Goal: Task Accomplishment & Management: Complete application form

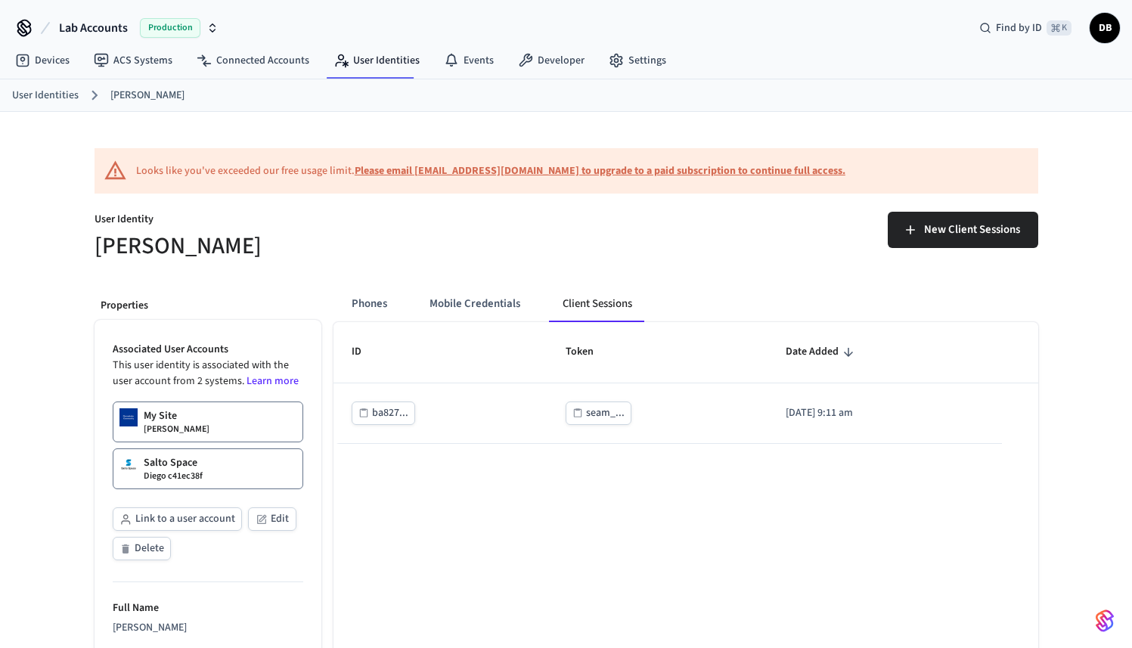
scroll to position [39, 0]
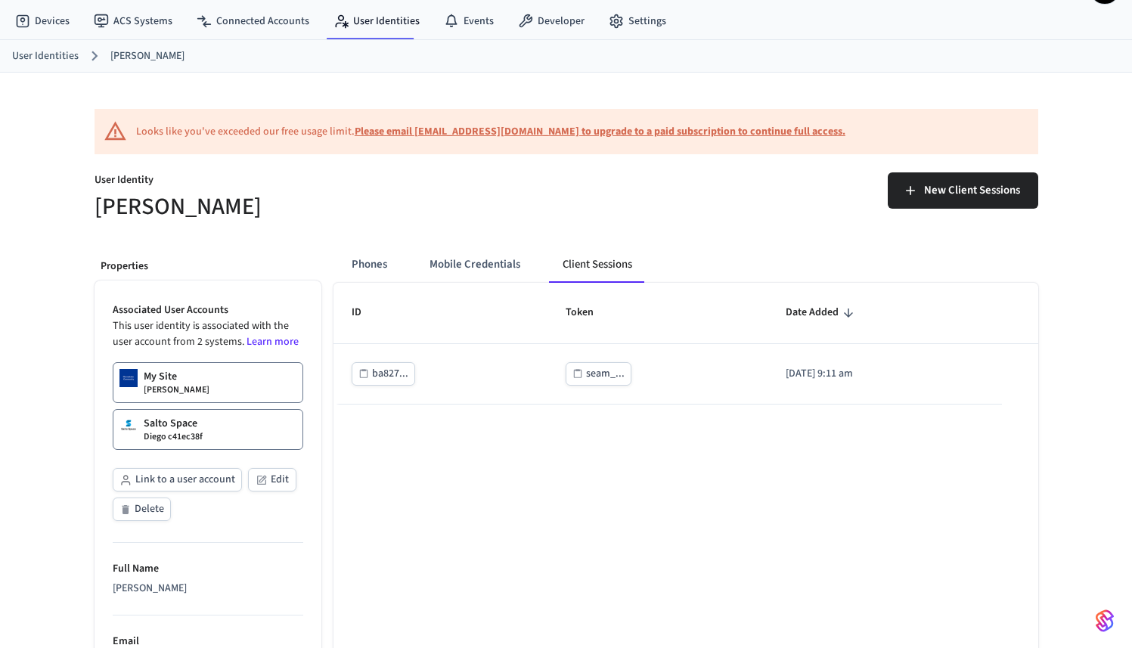
click at [215, 440] on link "Salto Space Diego c41ec38f" at bounding box center [208, 429] width 191 height 41
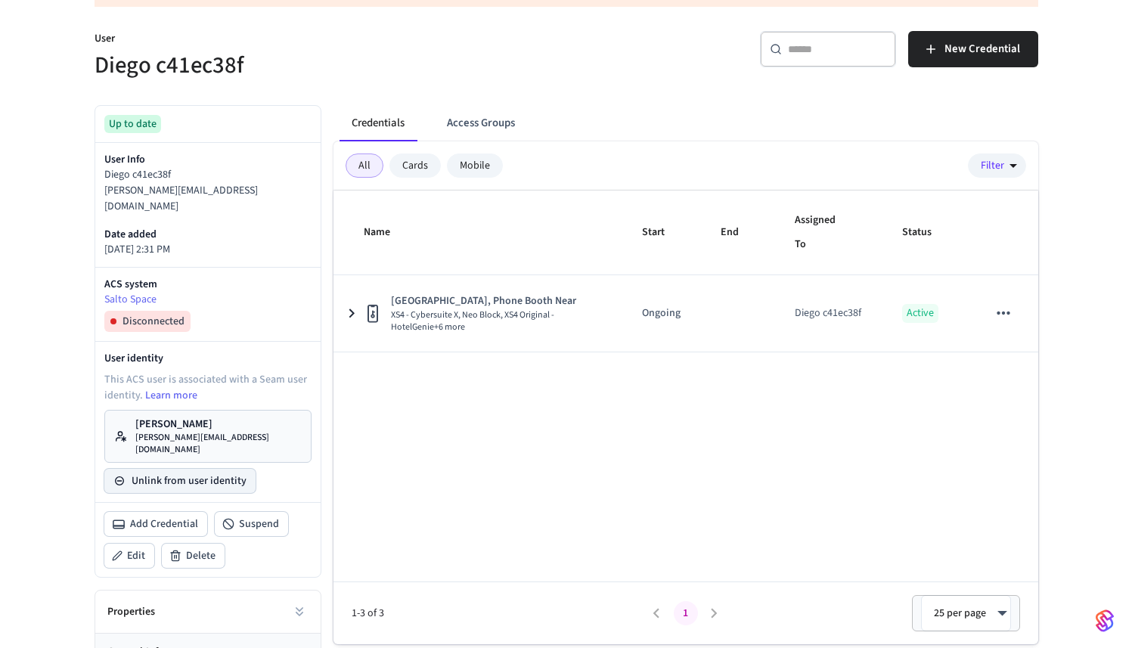
scroll to position [190, 0]
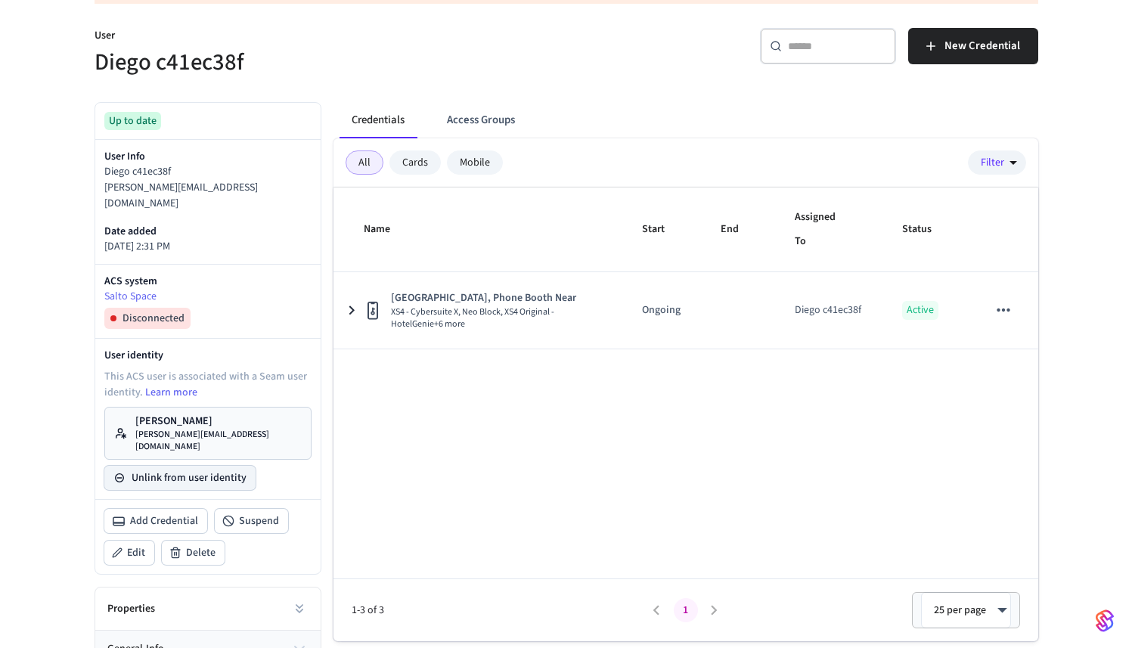
click at [208, 466] on button "Unlink from user identity" at bounding box center [179, 478] width 151 height 24
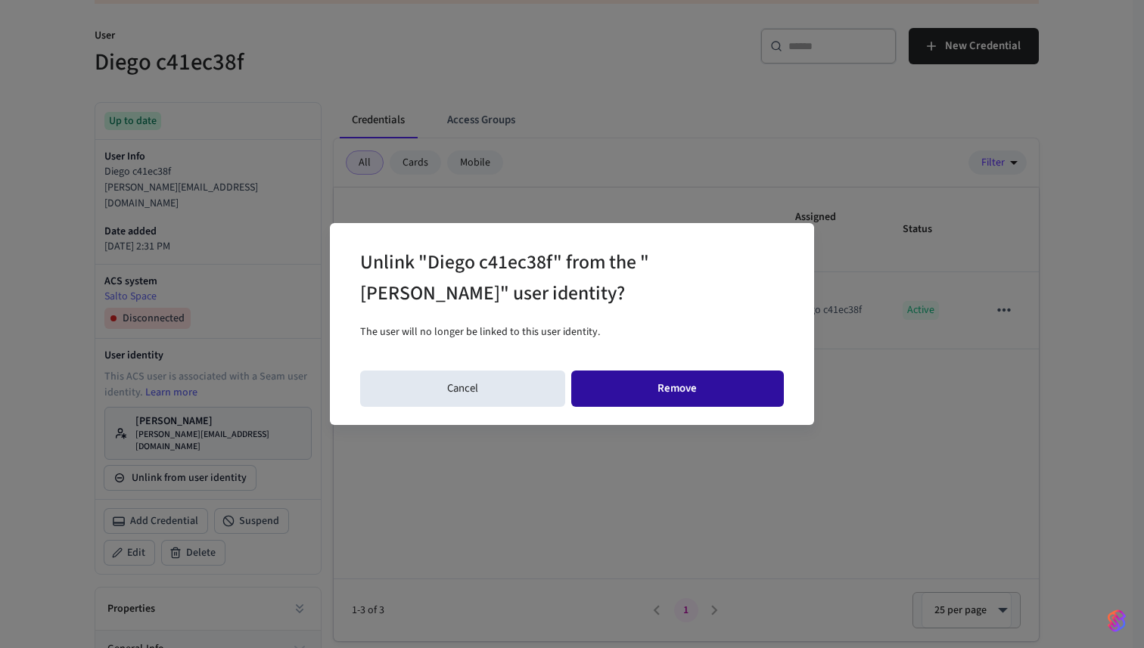
click at [681, 375] on button "Remove" at bounding box center [677, 389] width 213 height 36
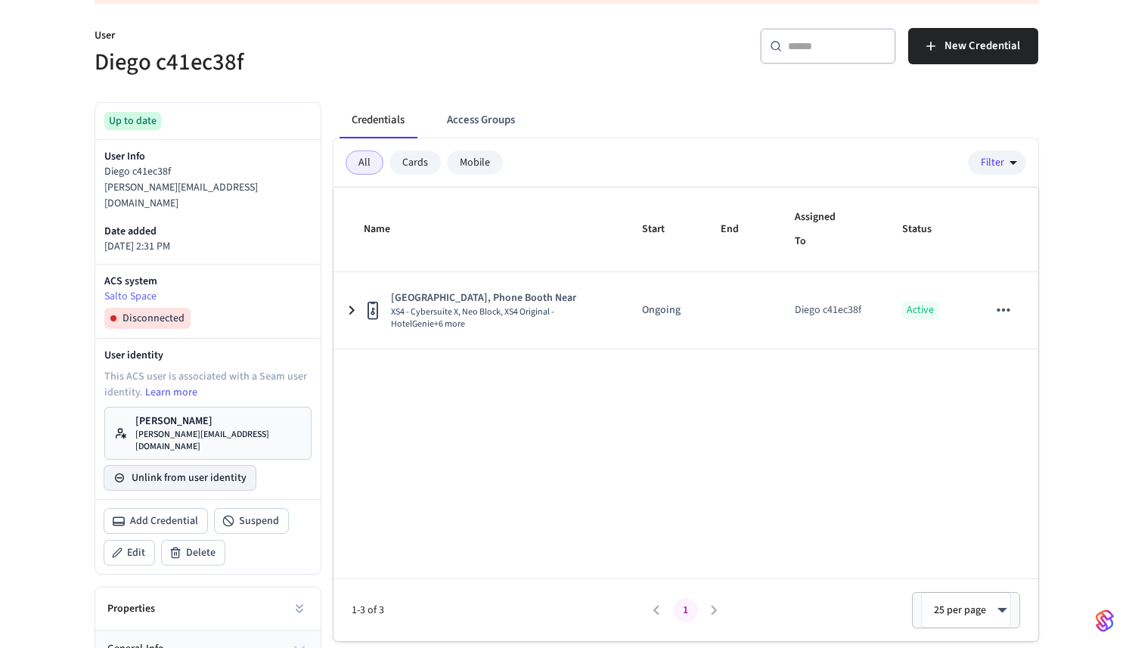
scroll to position [0, 0]
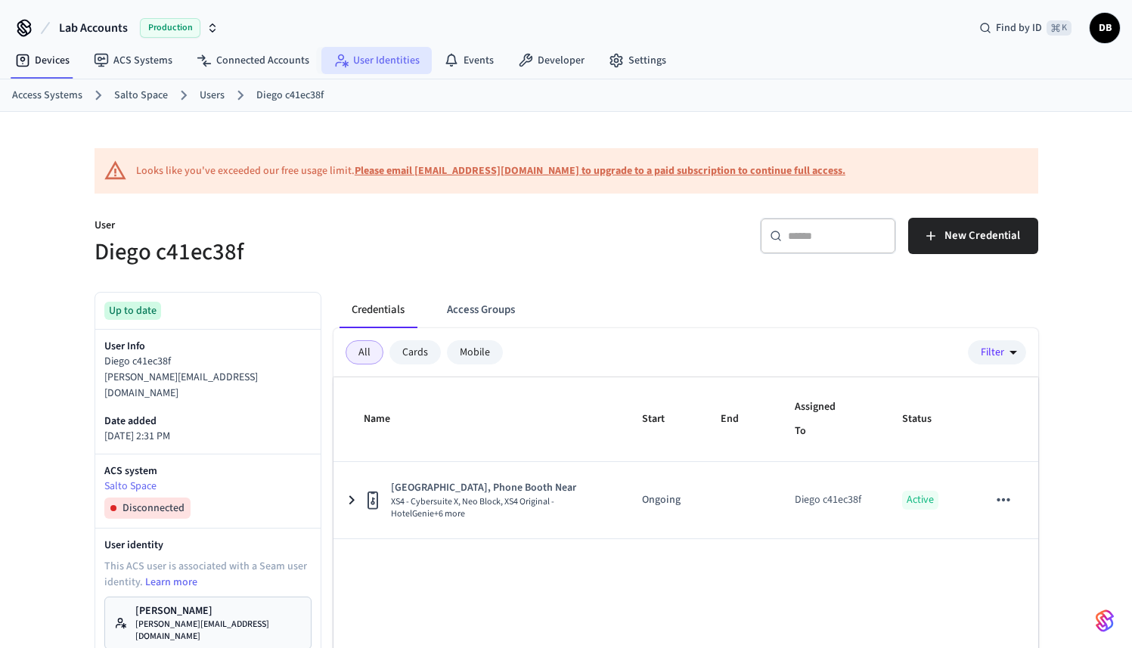
click at [388, 67] on link "User Identities" at bounding box center [376, 60] width 110 height 27
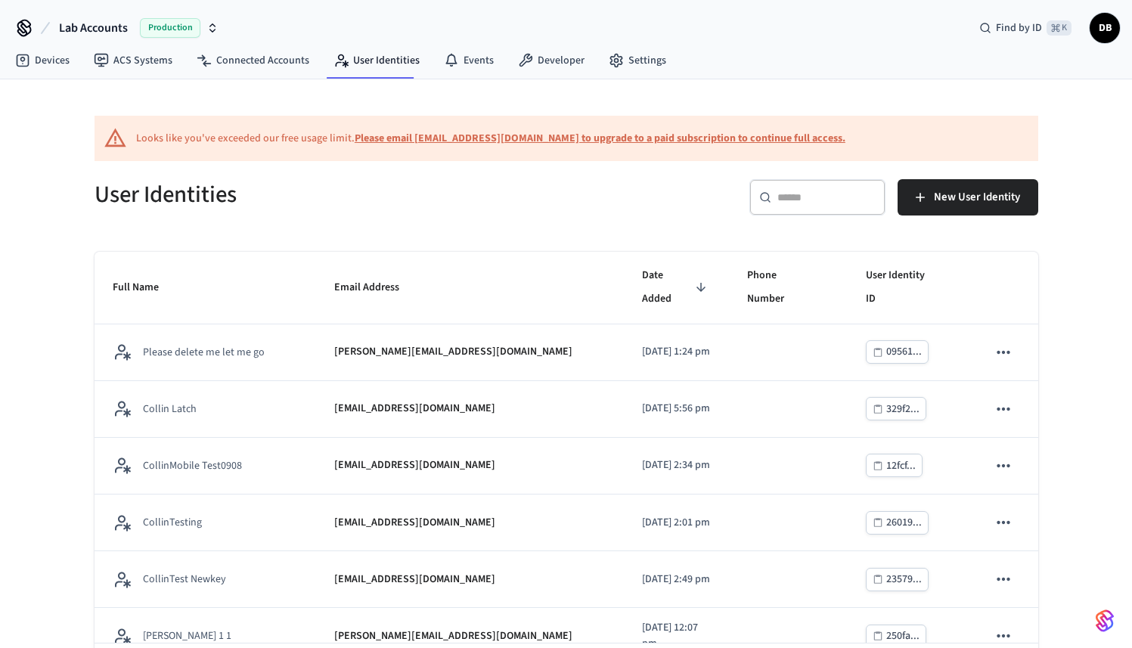
click at [800, 190] on input "text" at bounding box center [827, 197] width 98 height 15
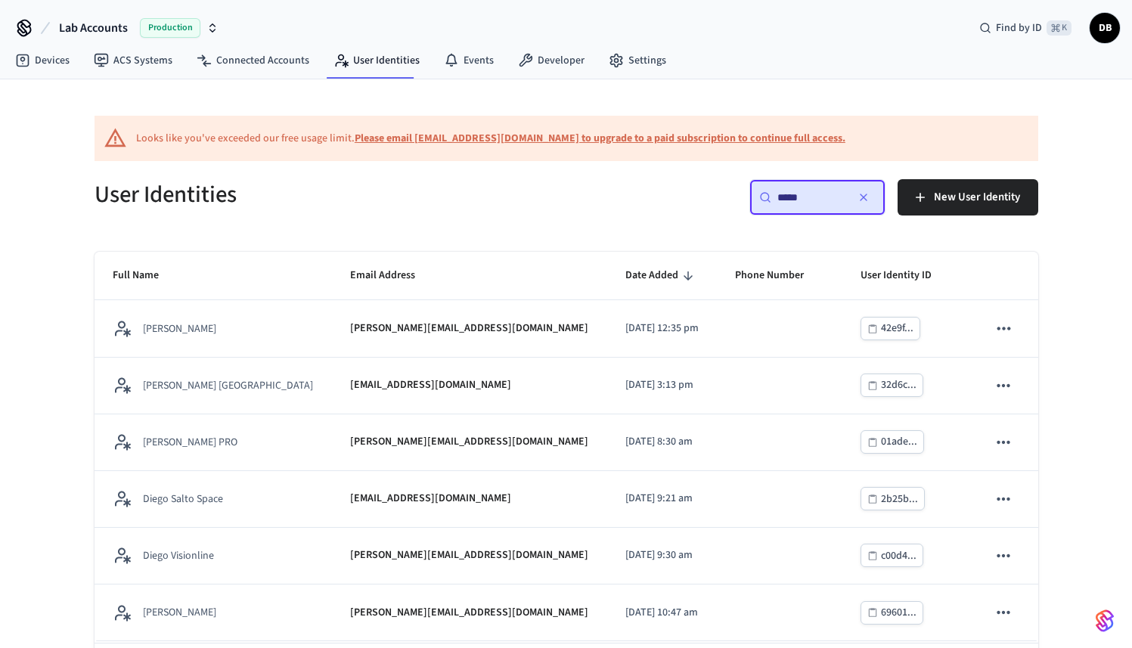
type input "*****"
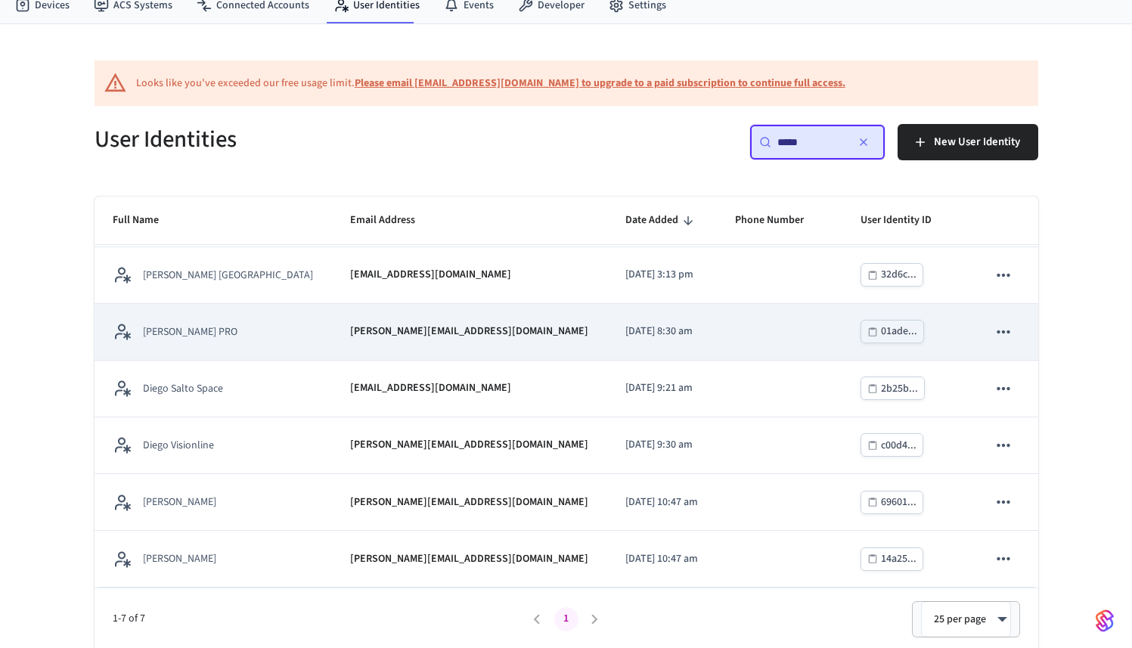
scroll to position [57, 0]
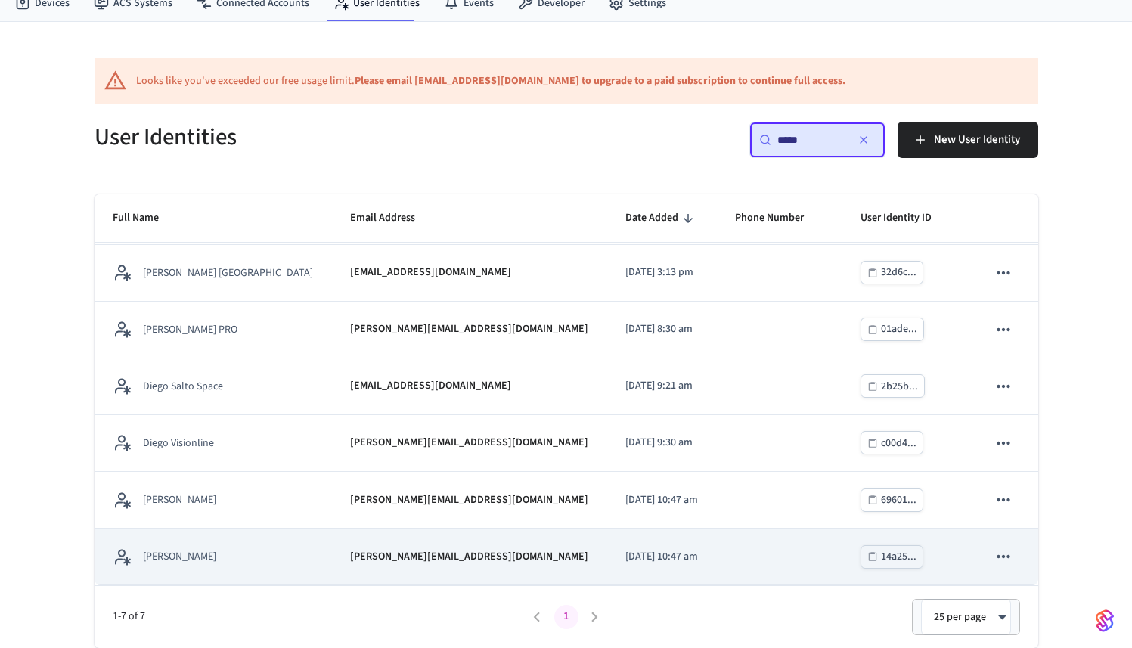
click at [222, 569] on td "[PERSON_NAME]" at bounding box center [214, 557] width 238 height 57
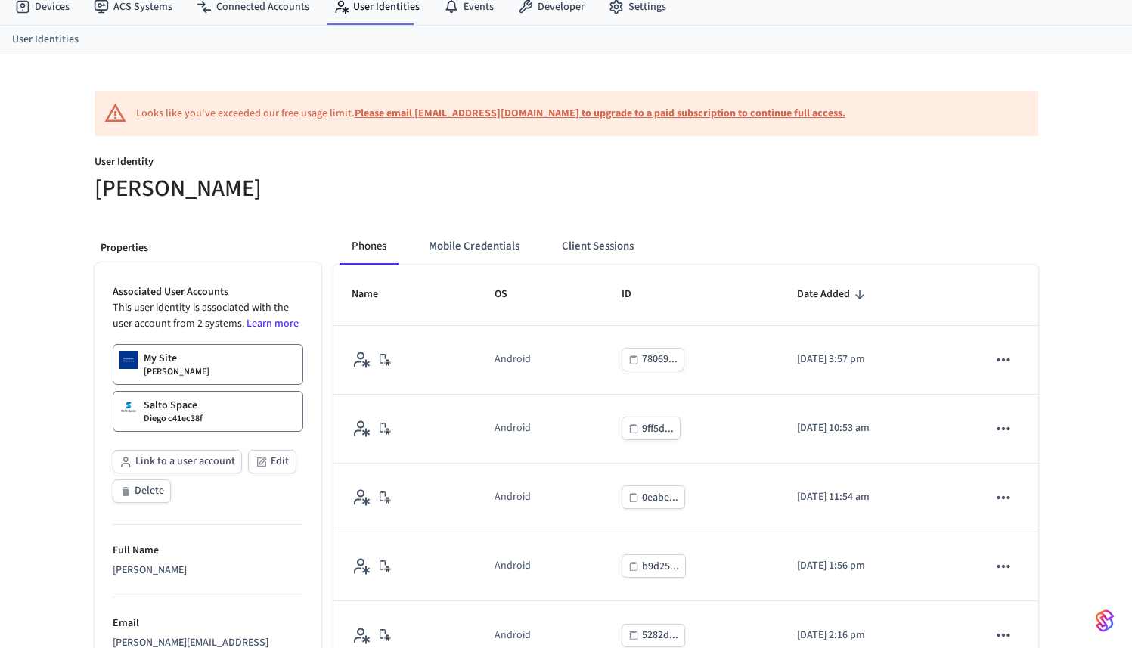
scroll to position [173, 0]
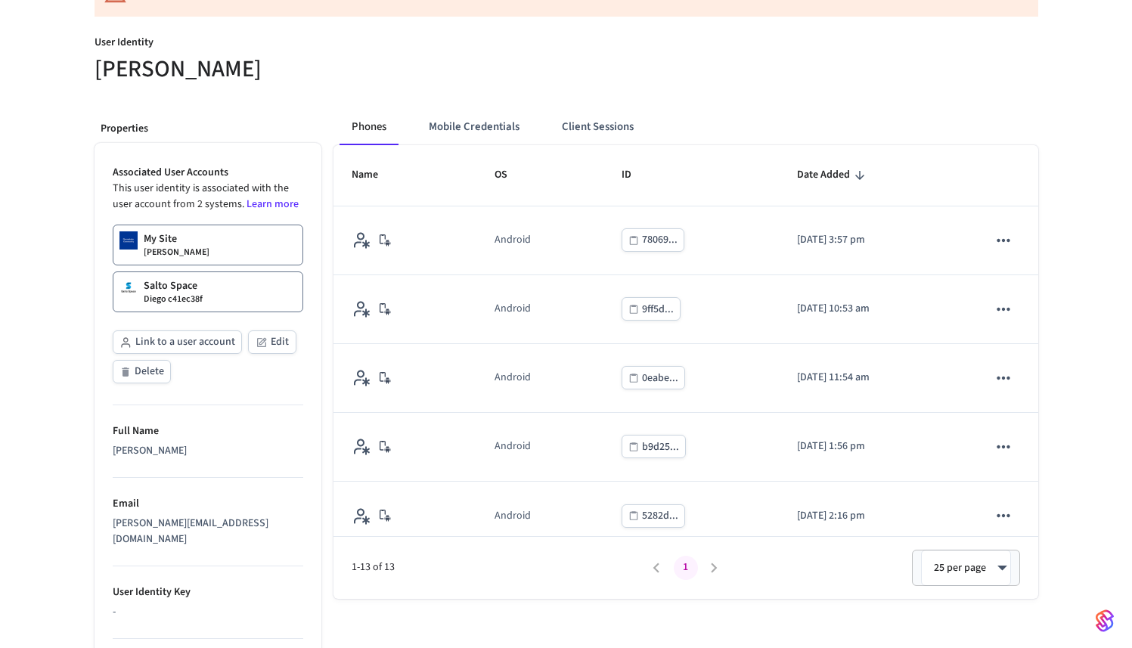
click at [160, 374] on button "Delete" at bounding box center [142, 371] width 58 height 23
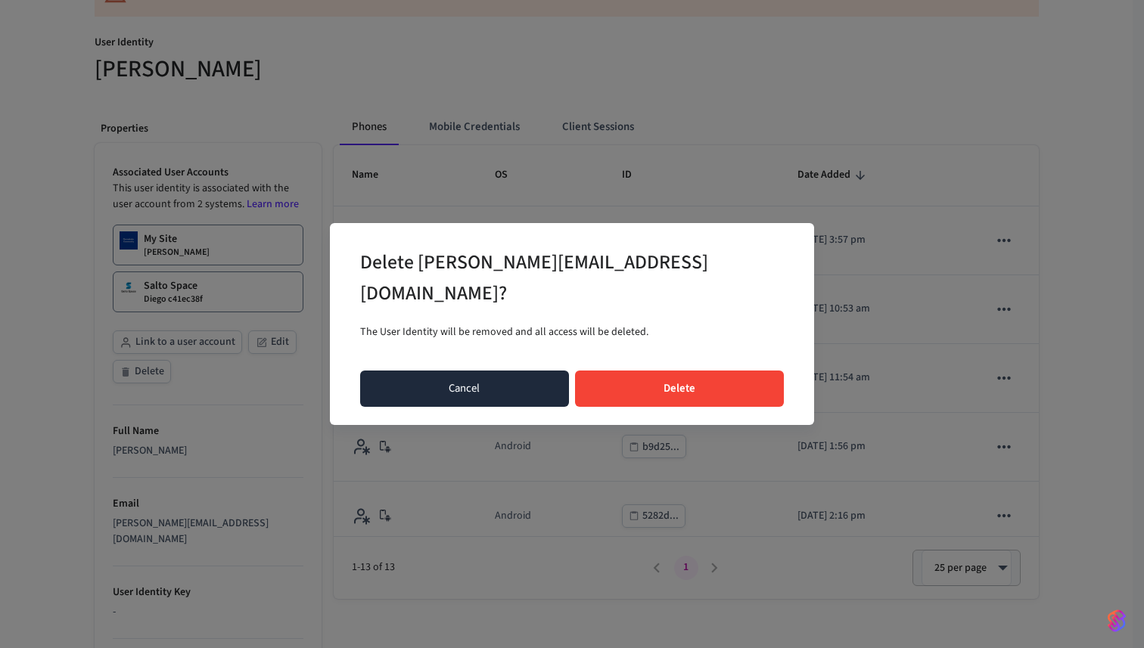
click at [449, 371] on button "Cancel" at bounding box center [464, 389] width 209 height 36
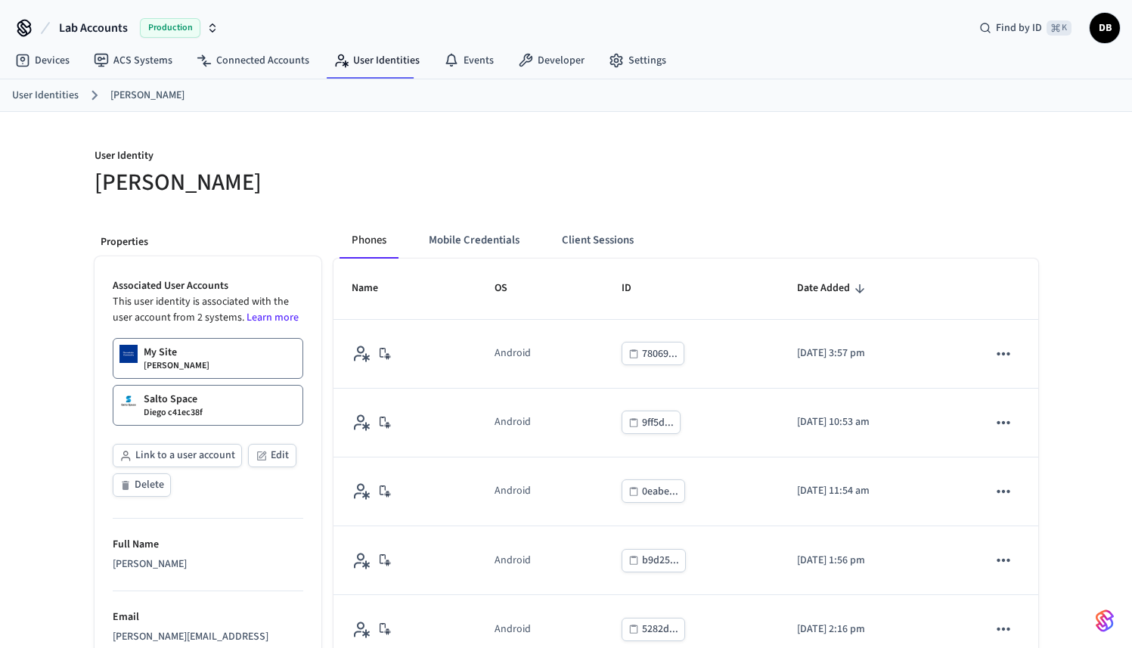
click at [192, 379] on link "My Site Diego Bezerra" at bounding box center [208, 358] width 191 height 41
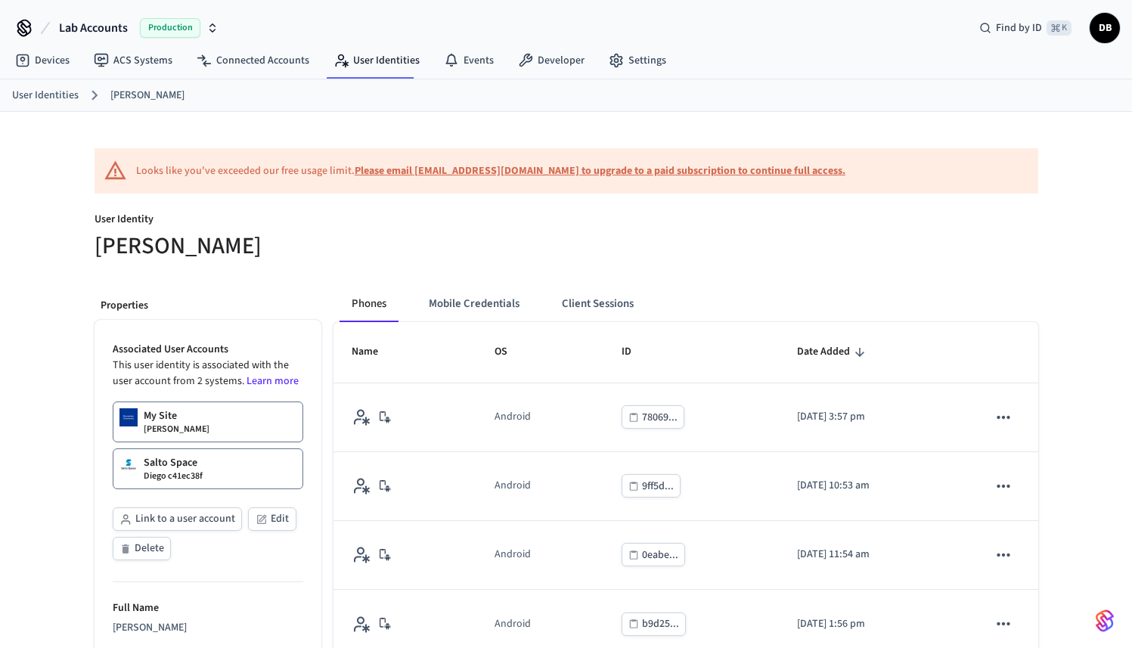
click at [197, 458] on div "Salto Space Diego c41ec38f" at bounding box center [173, 468] width 59 height 27
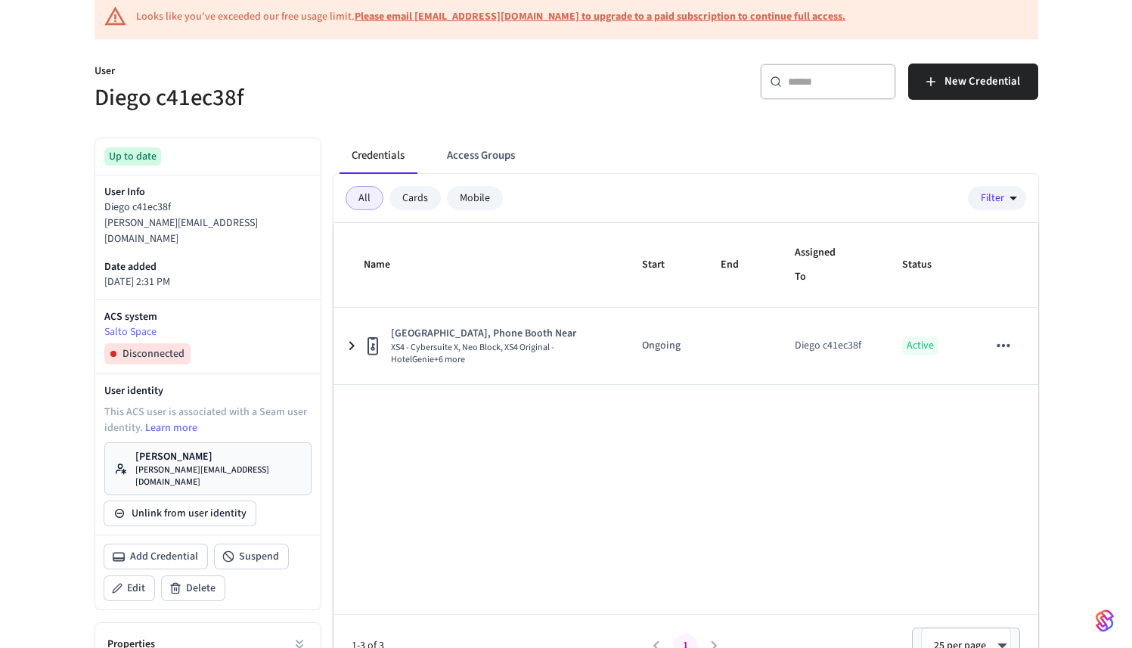
scroll to position [210, 0]
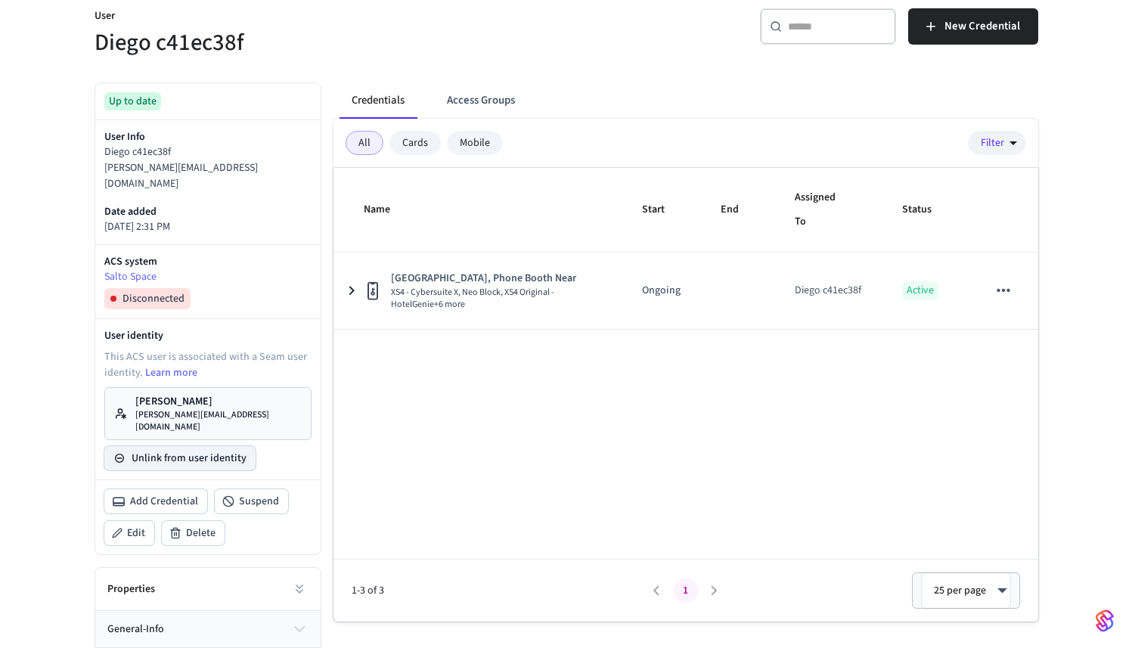
click at [219, 446] on button "Unlink from user identity" at bounding box center [179, 458] width 151 height 24
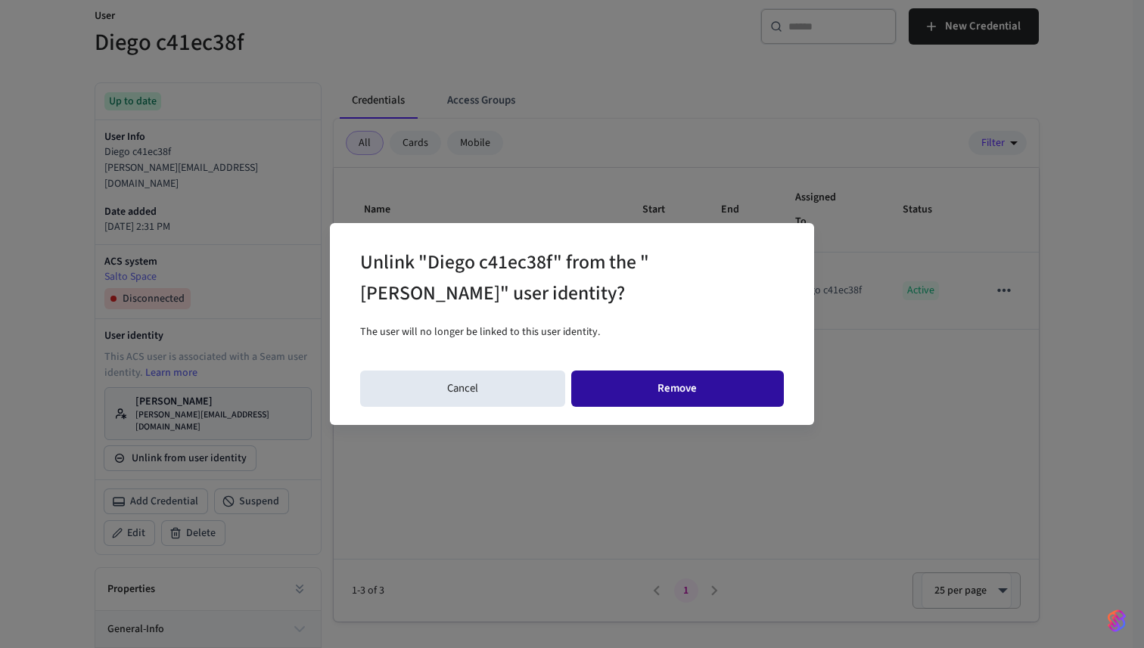
click at [651, 385] on button "Remove" at bounding box center [677, 389] width 213 height 36
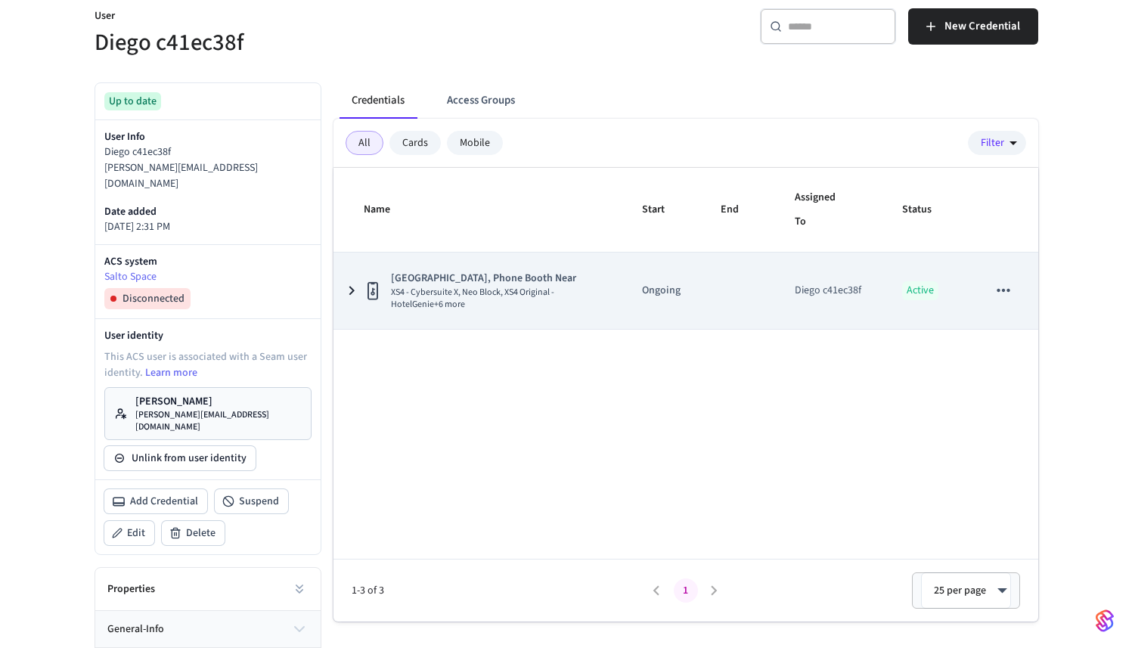
click at [1004, 292] on icon "sticky table" at bounding box center [1004, 290] width 13 height 3
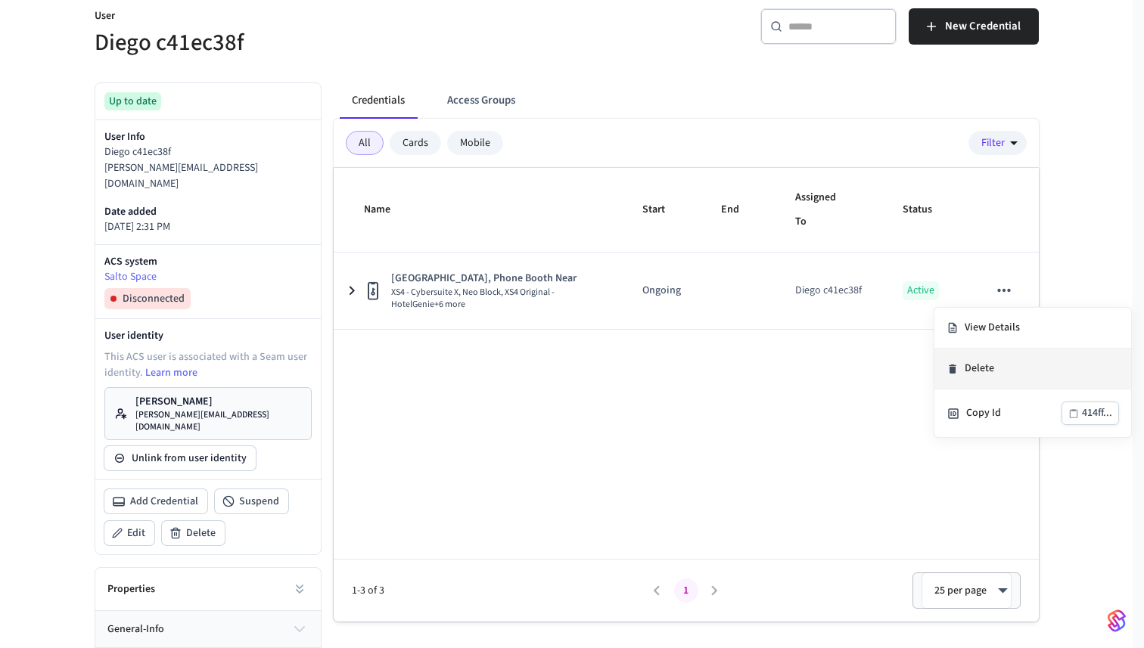
click at [1013, 372] on li "Delete" at bounding box center [1032, 369] width 197 height 41
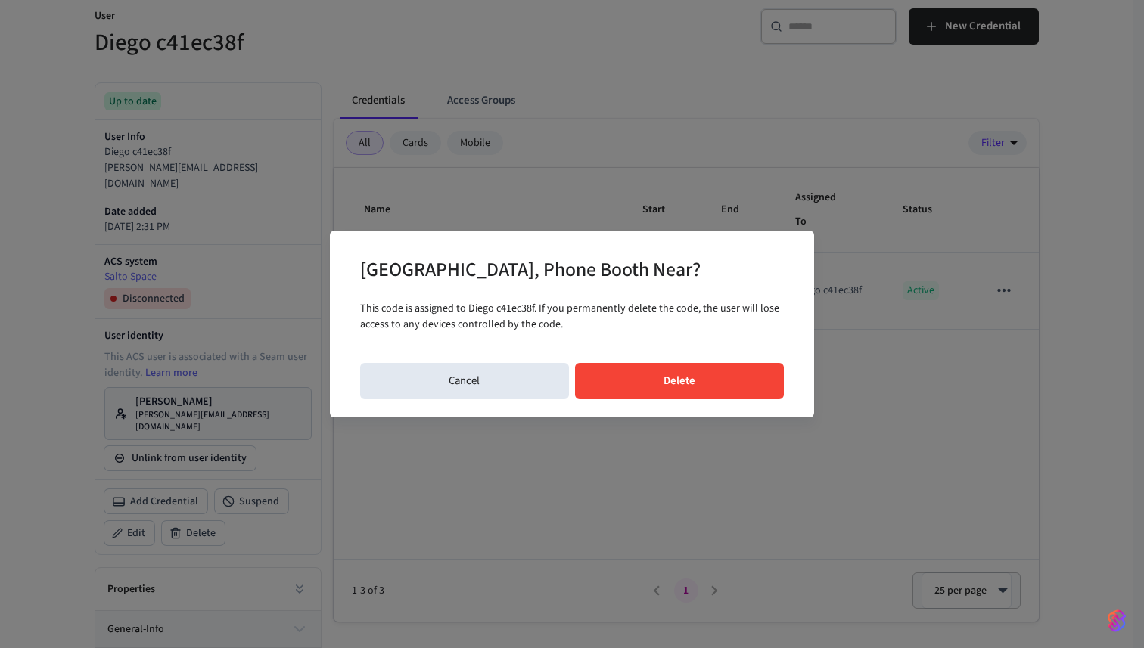
click at [728, 365] on button "Delete" at bounding box center [680, 381] width 210 height 36
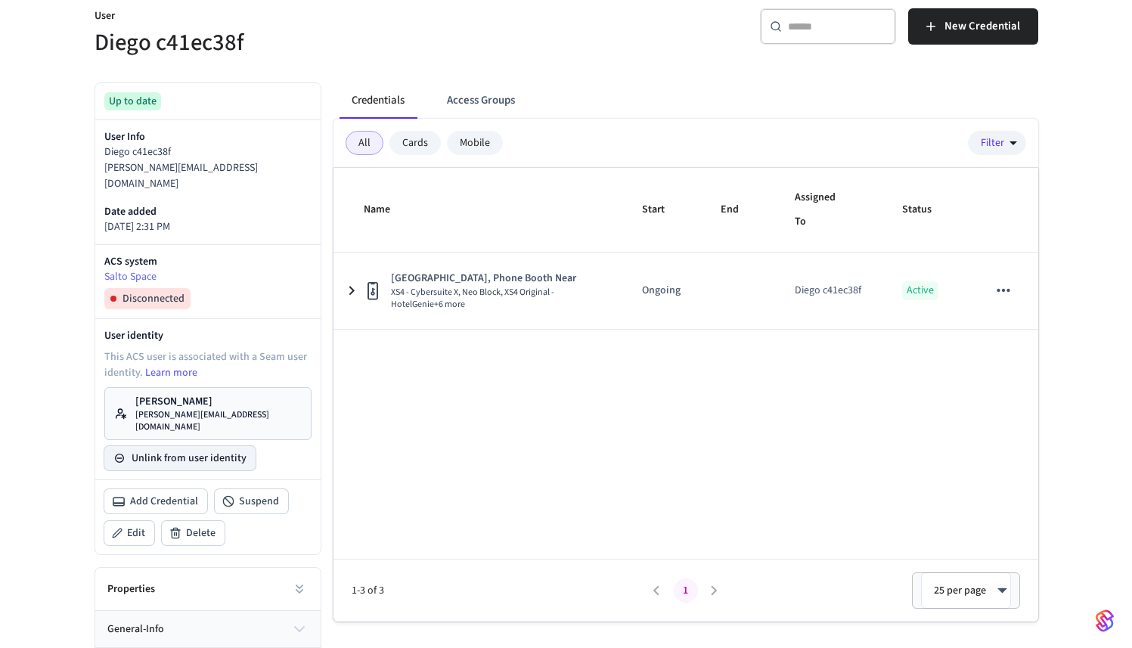
click at [192, 446] on button "Unlink from user identity" at bounding box center [179, 458] width 151 height 24
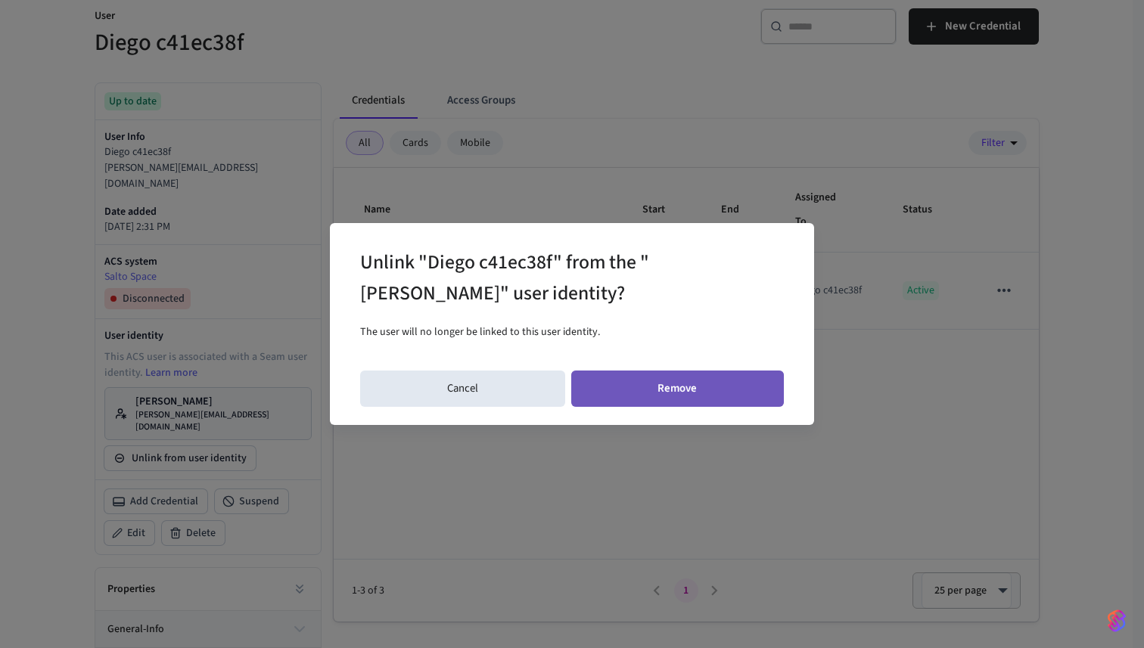
click at [685, 396] on button "Remove" at bounding box center [677, 389] width 213 height 36
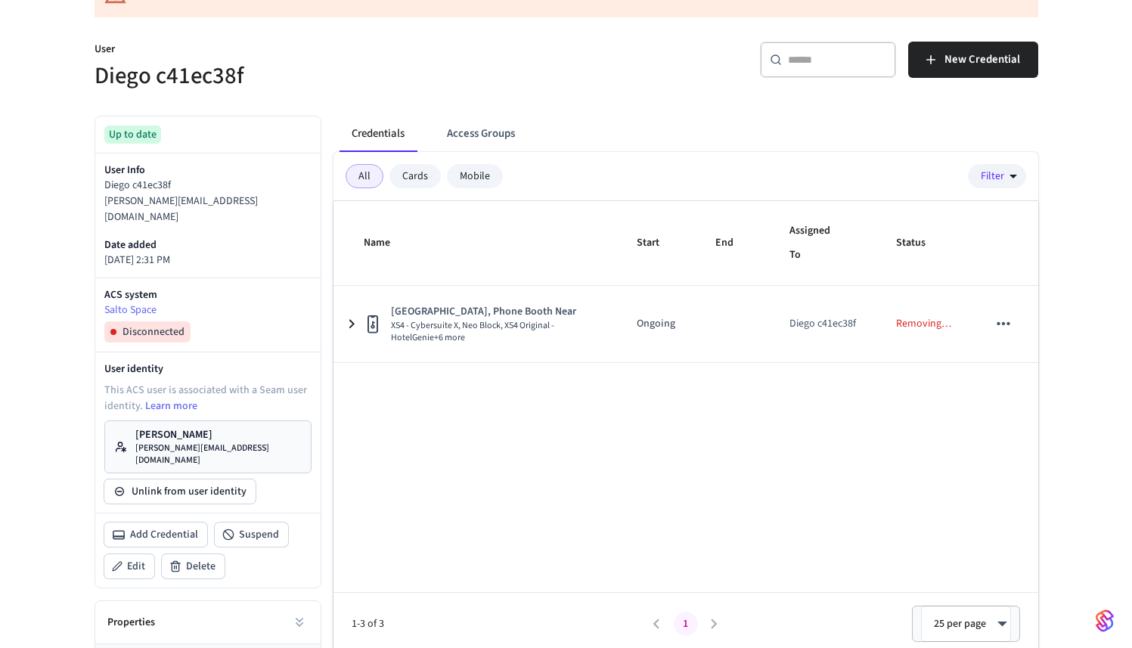
scroll to position [178, 0]
click at [181, 553] on button "Delete" at bounding box center [193, 565] width 63 height 24
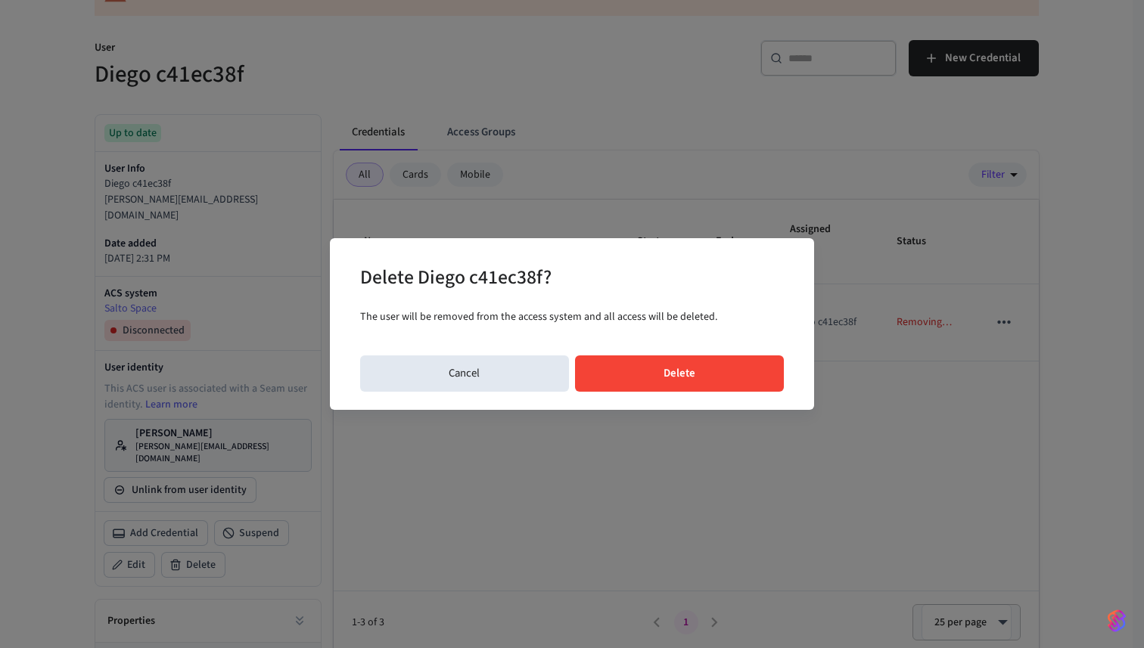
click at [750, 384] on button "Delete" at bounding box center [680, 374] width 210 height 36
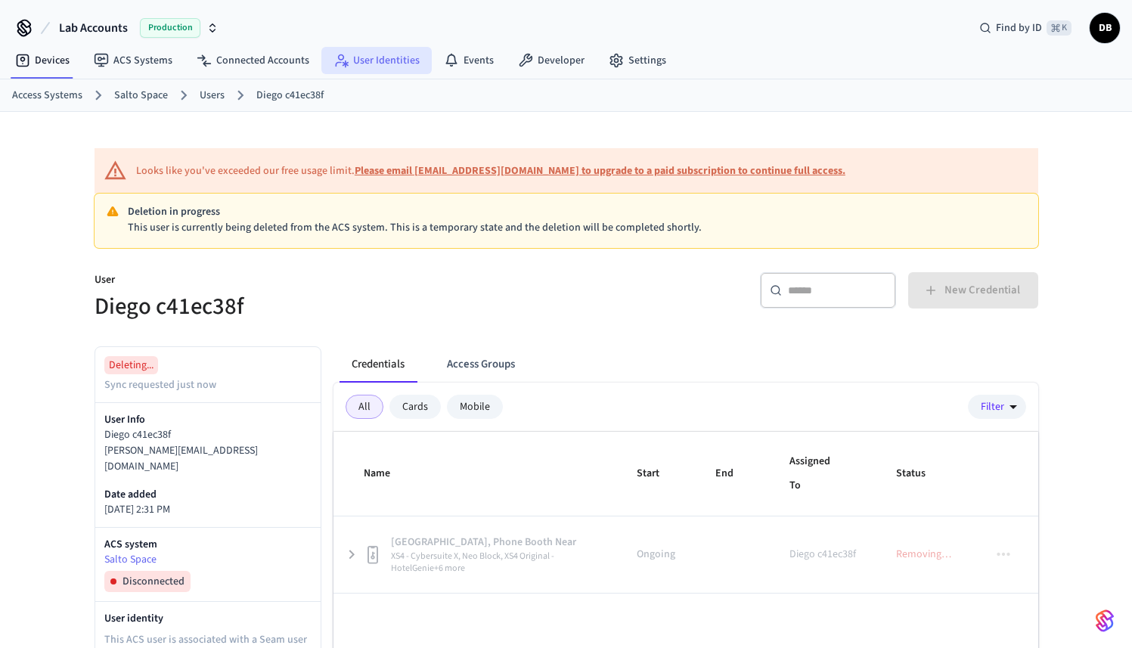
click at [390, 67] on link "User Identities" at bounding box center [376, 60] width 110 height 27
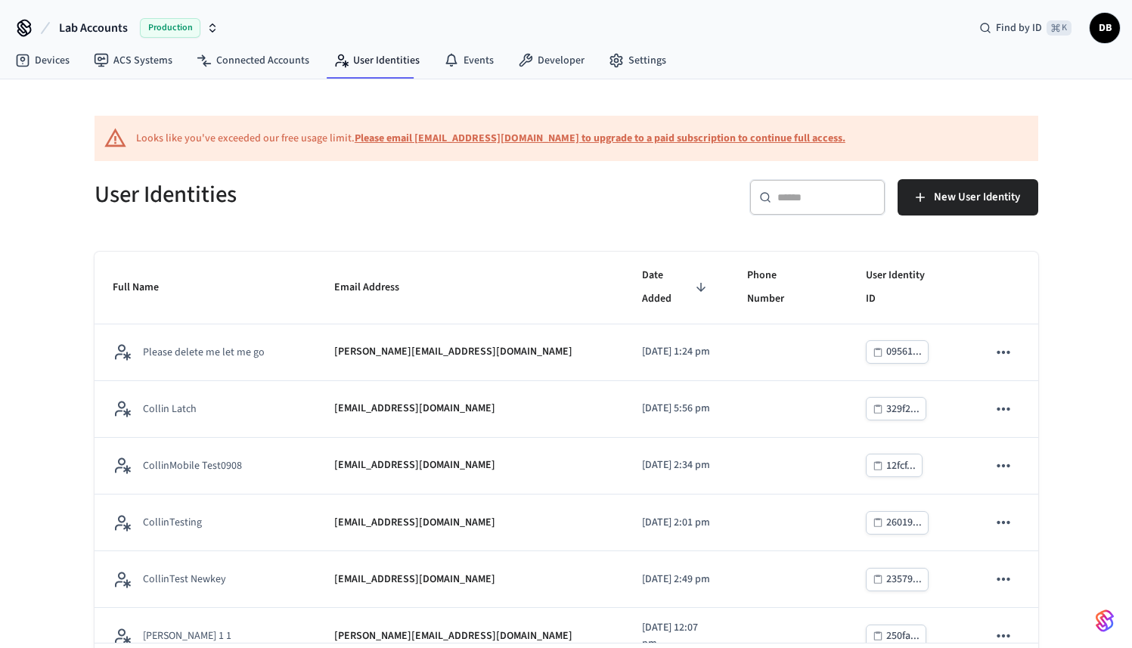
click at [813, 210] on div "​ ​" at bounding box center [818, 197] width 136 height 36
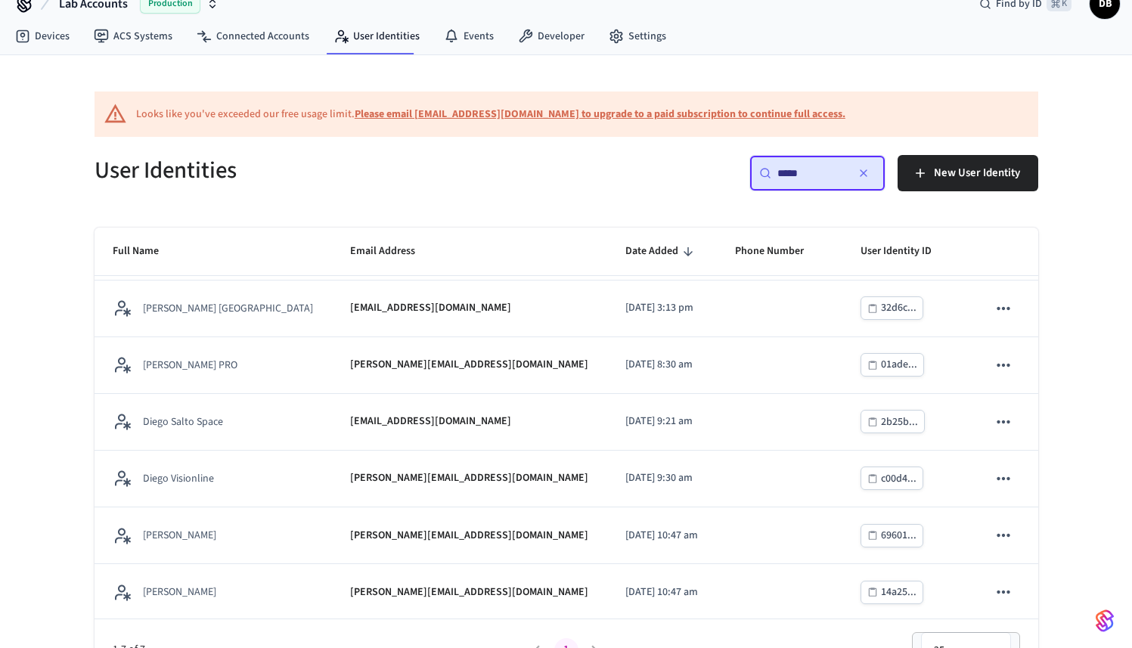
scroll to position [57, 0]
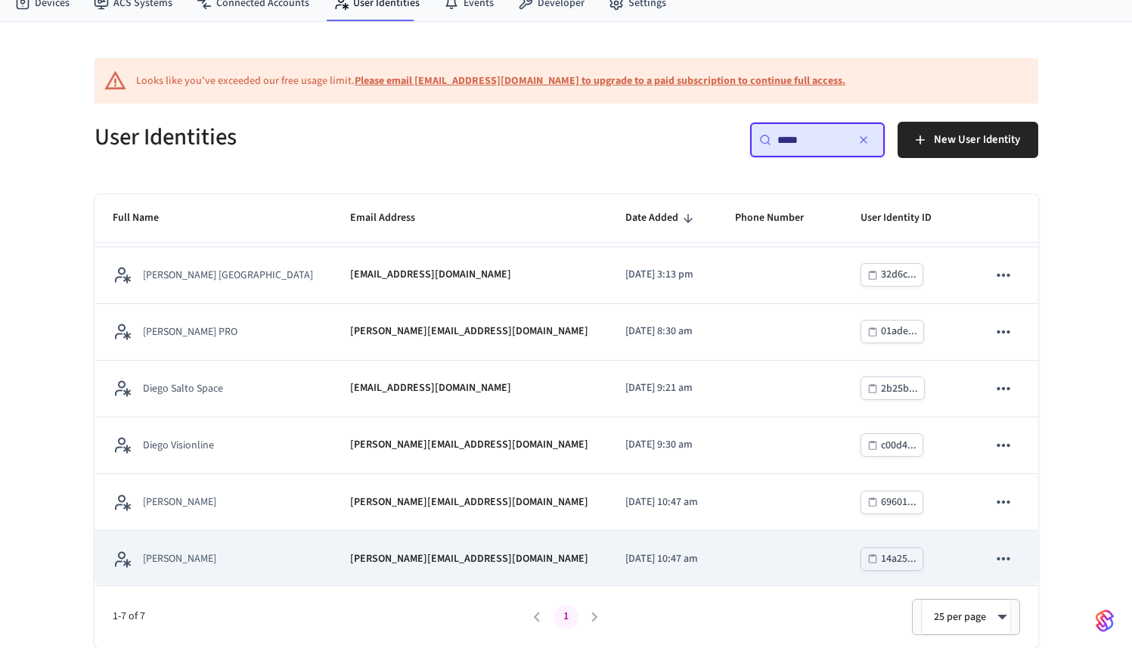
type input "*****"
click at [230, 554] on div "[PERSON_NAME]" at bounding box center [213, 559] width 201 height 19
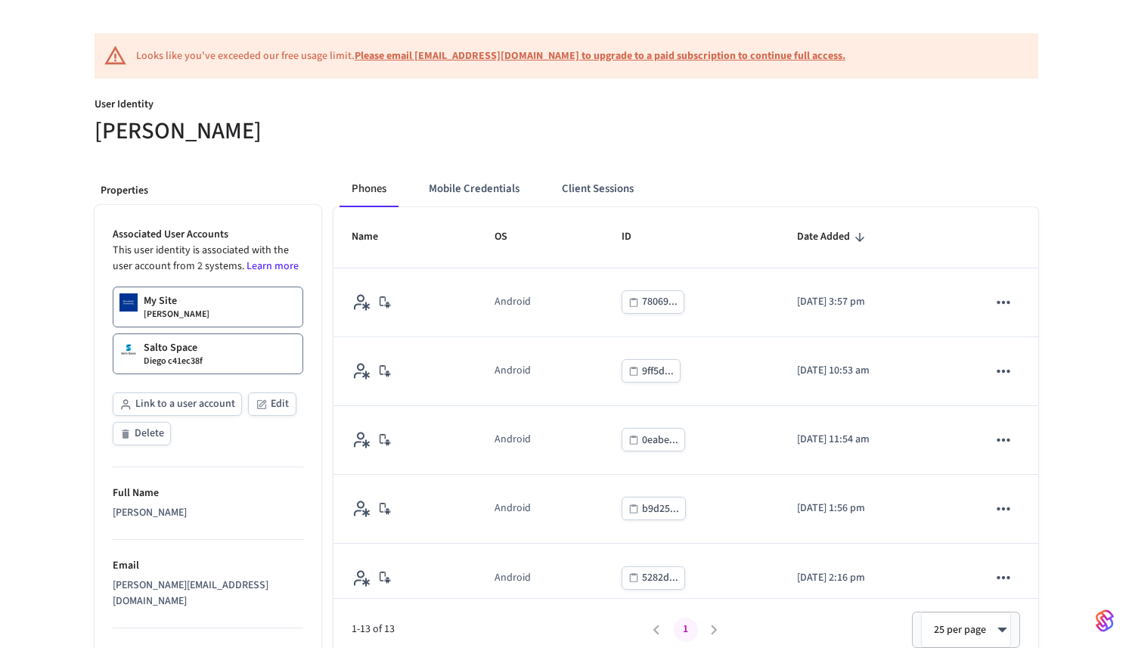
scroll to position [200, 0]
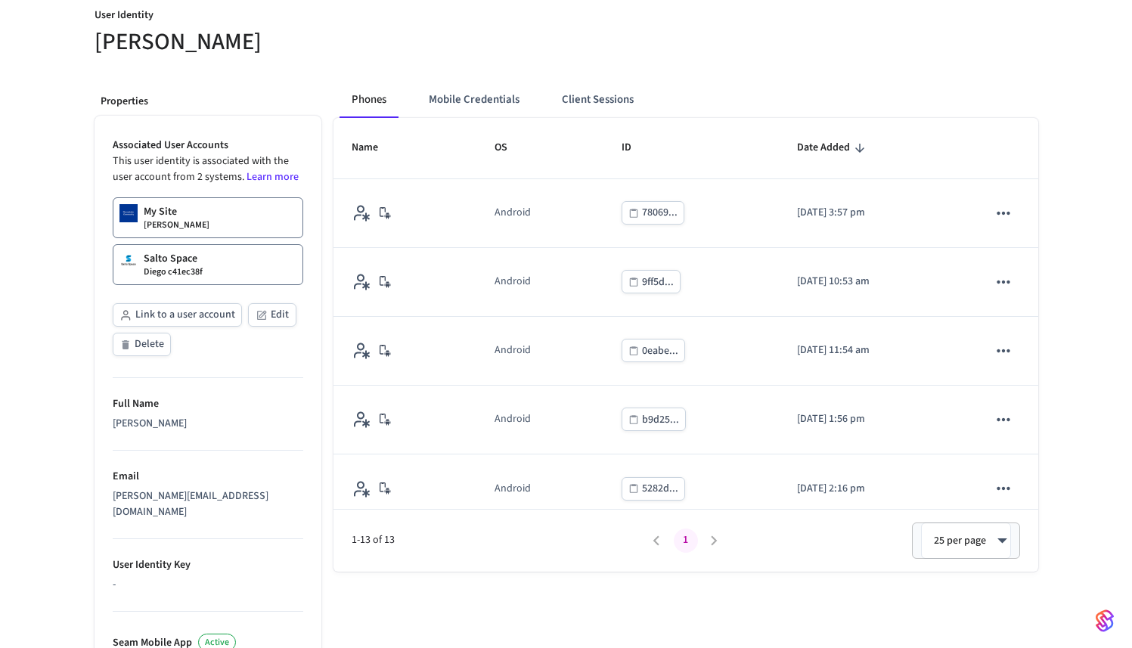
click at [187, 275] on p "Diego c41ec38f" at bounding box center [173, 272] width 59 height 12
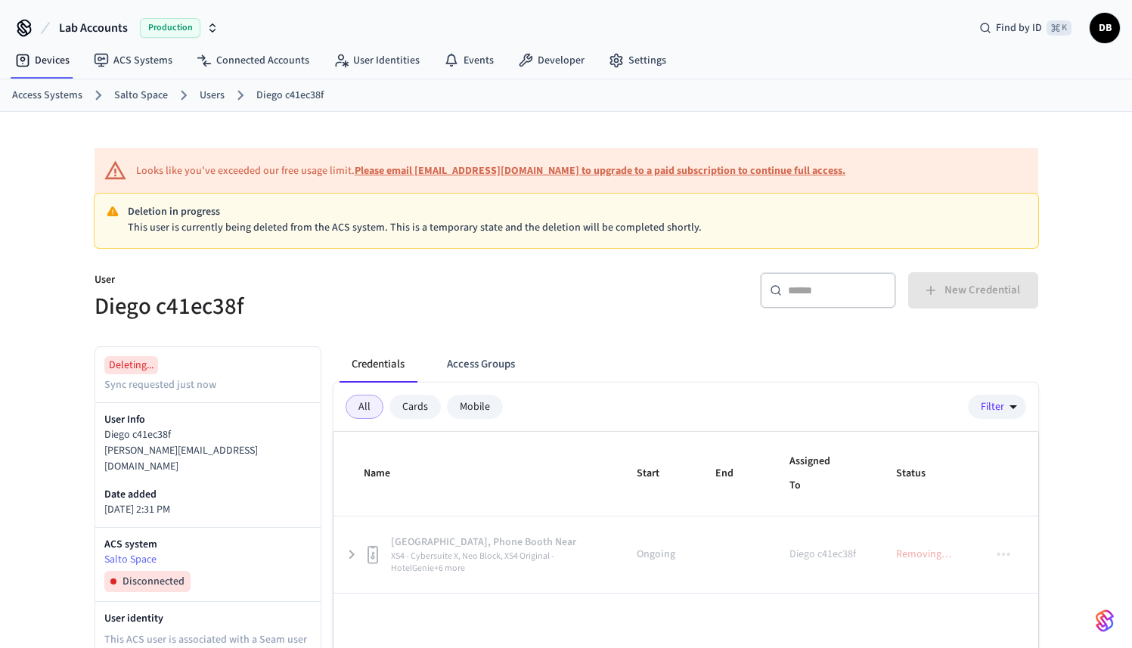
click at [29, 262] on div "Looks like you've exceeded our free usage limit. Please email [EMAIL_ADDRESS][D…" at bounding box center [566, 577] width 1132 height 930
click at [148, 67] on link "ACS Systems" at bounding box center [133, 60] width 103 height 27
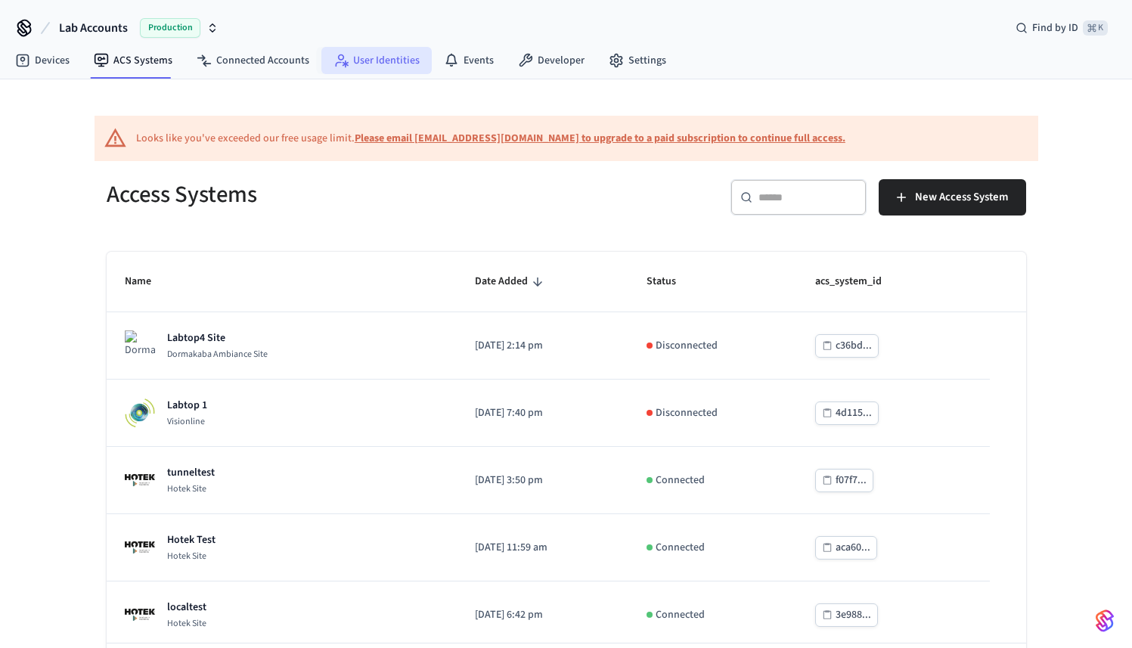
click at [378, 63] on link "User Identities" at bounding box center [376, 60] width 110 height 27
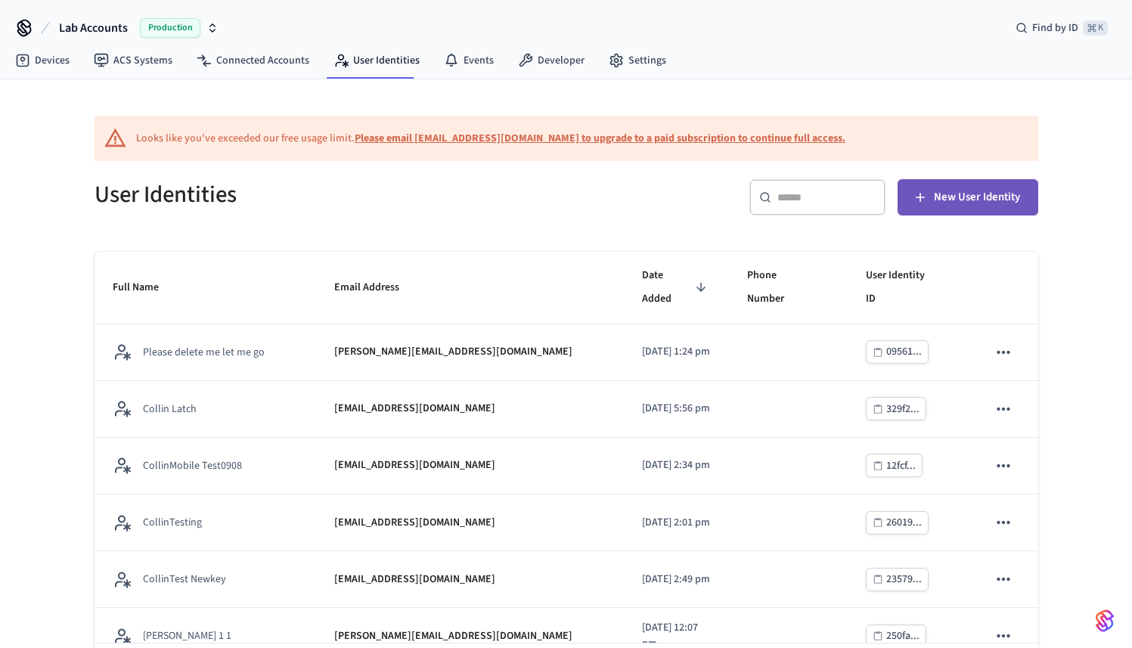
click at [956, 204] on span "New User Identity" at bounding box center [977, 198] width 86 height 20
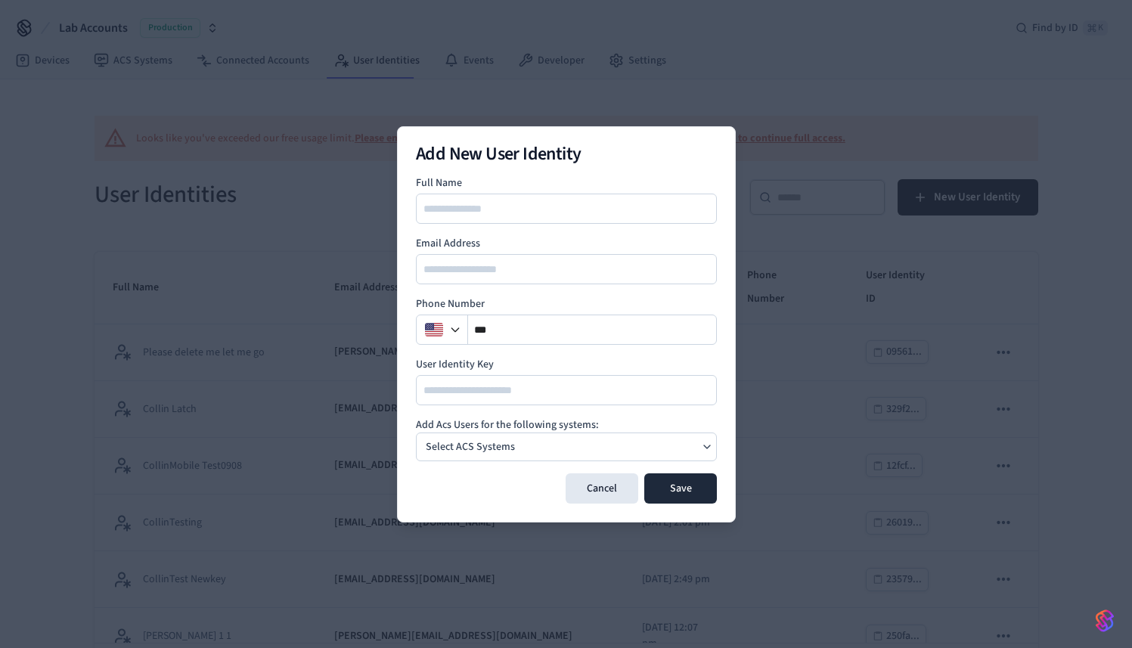
click at [555, 223] on div "Full Name Email Address Phone Number ** User Identity Key" at bounding box center [566, 290] width 301 height 230
click at [554, 211] on input at bounding box center [568, 209] width 300 height 18
type input "**********"
type input "*"
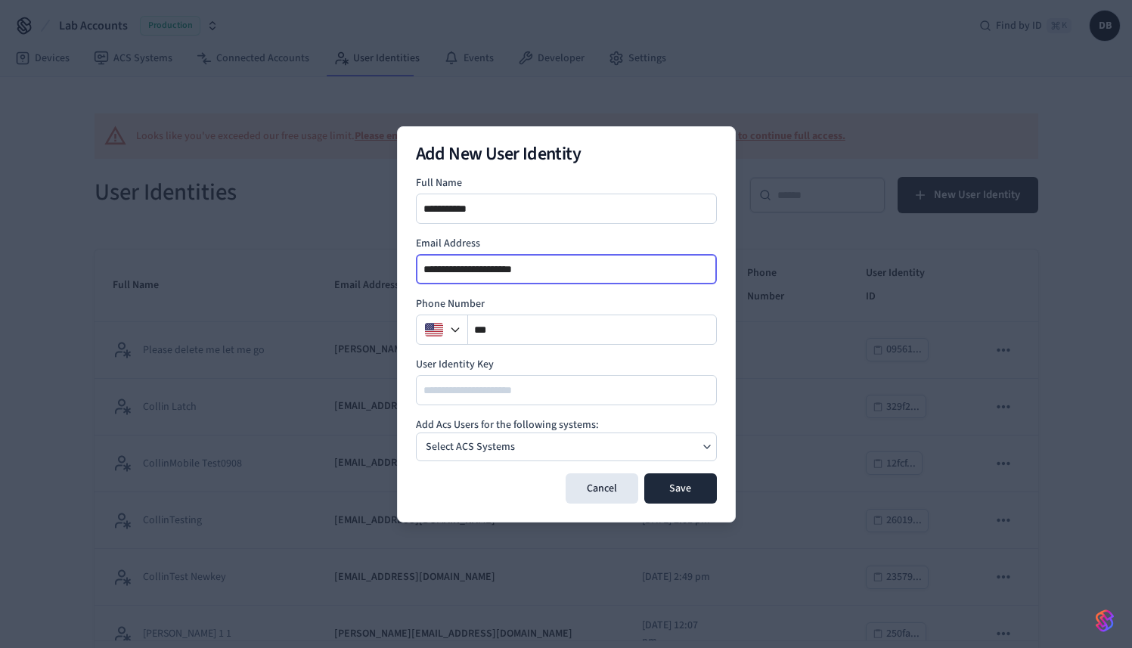
scroll to position [3, 0]
type input "**********"
click at [685, 450] on div "Select ACS Systems" at bounding box center [566, 447] width 301 height 29
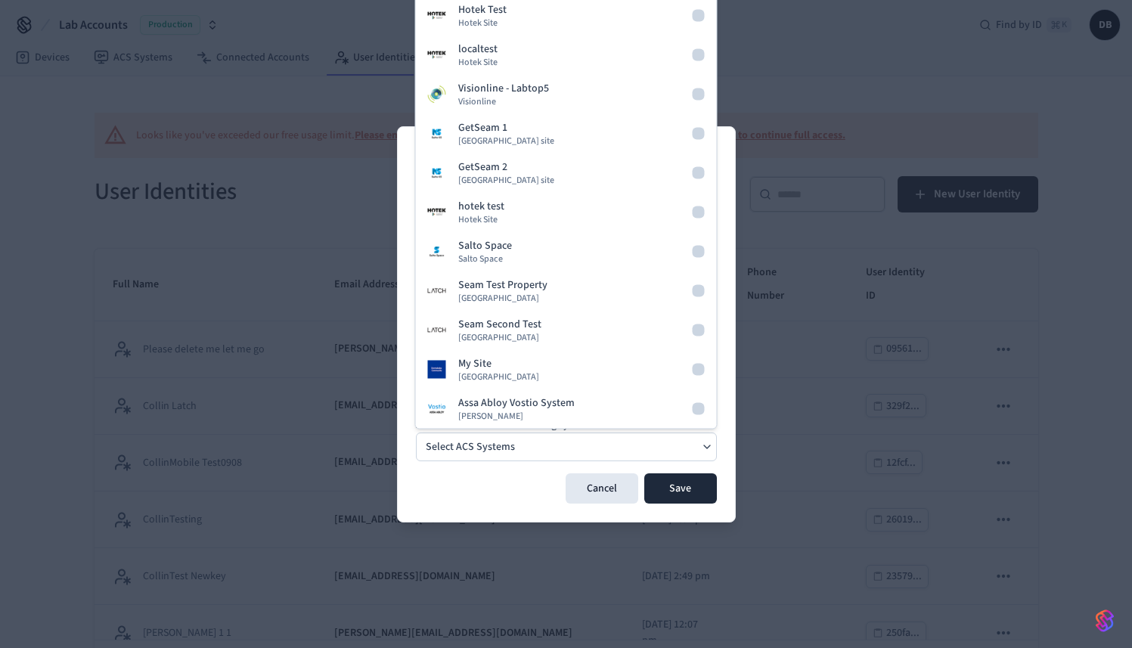
click at [685, 450] on div "Select ACS Systems" at bounding box center [566, 447] width 301 height 29
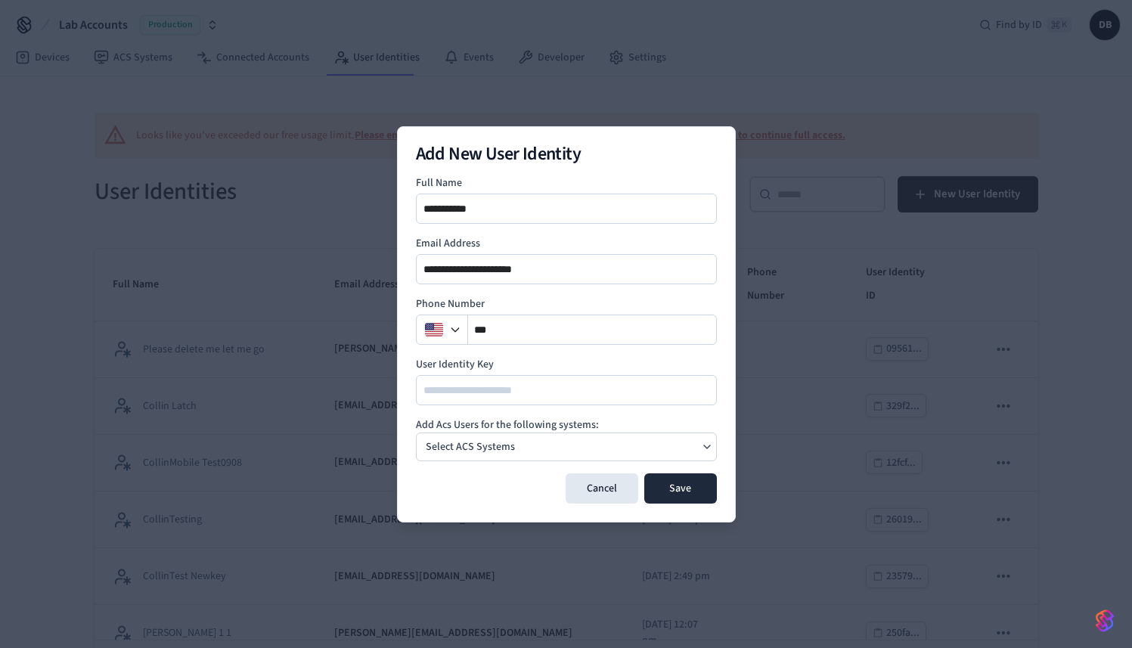
click at [685, 450] on div "Select ACS Systems" at bounding box center [566, 447] width 301 height 29
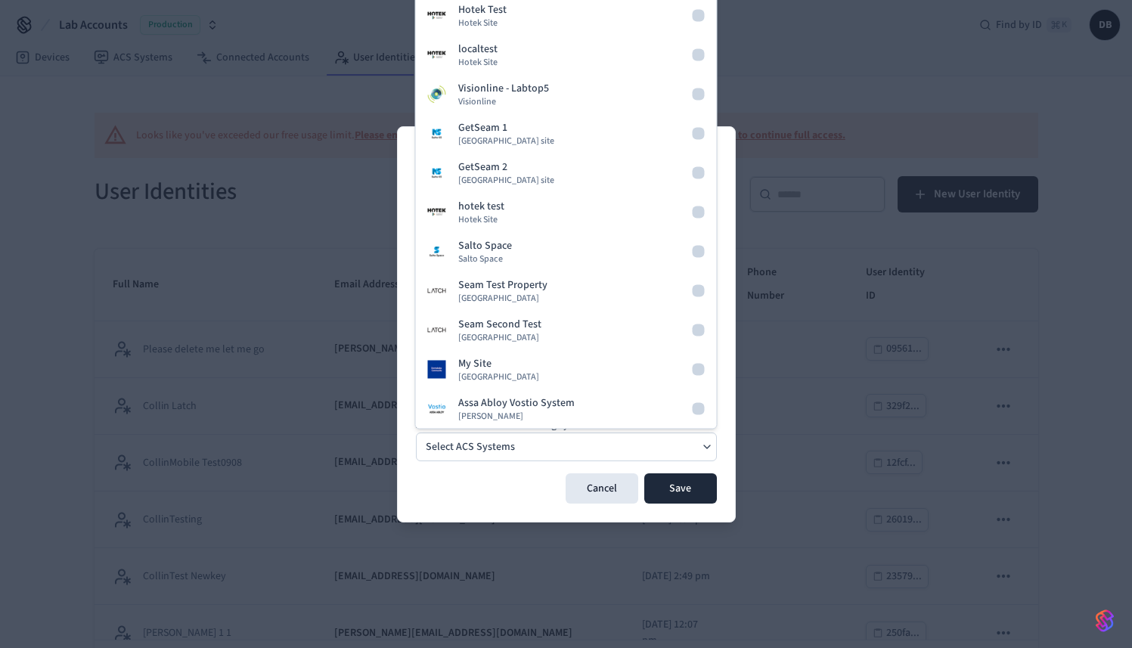
click at [685, 450] on div "Select ACS Systems" at bounding box center [566, 447] width 301 height 29
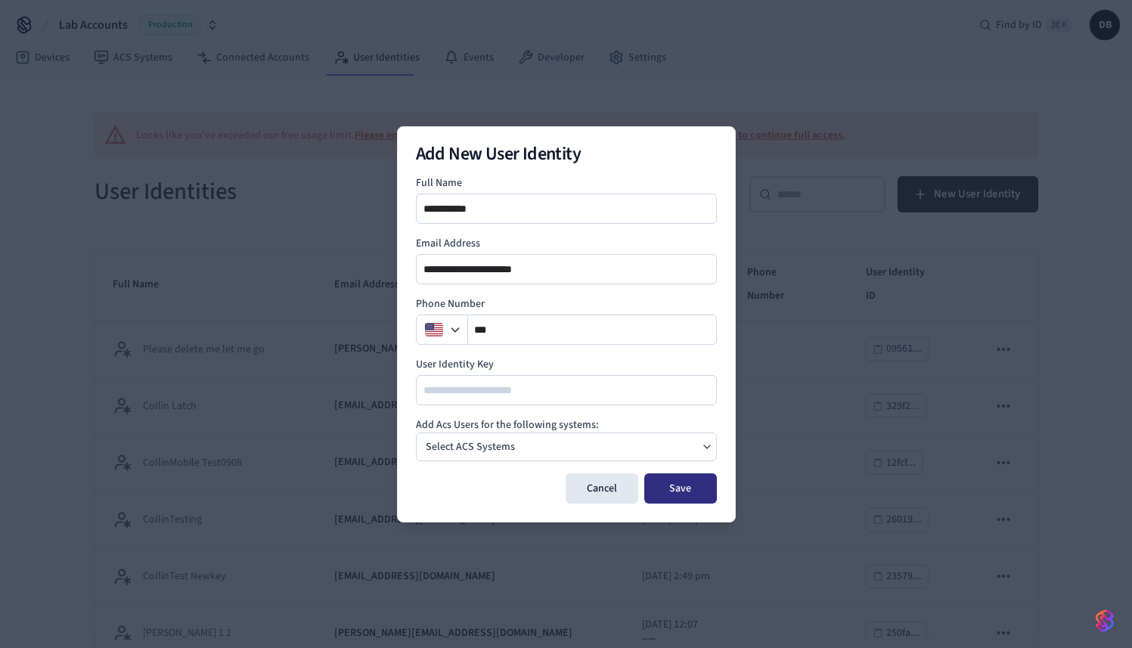
click at [679, 491] on button "Save" at bounding box center [680, 489] width 73 height 30
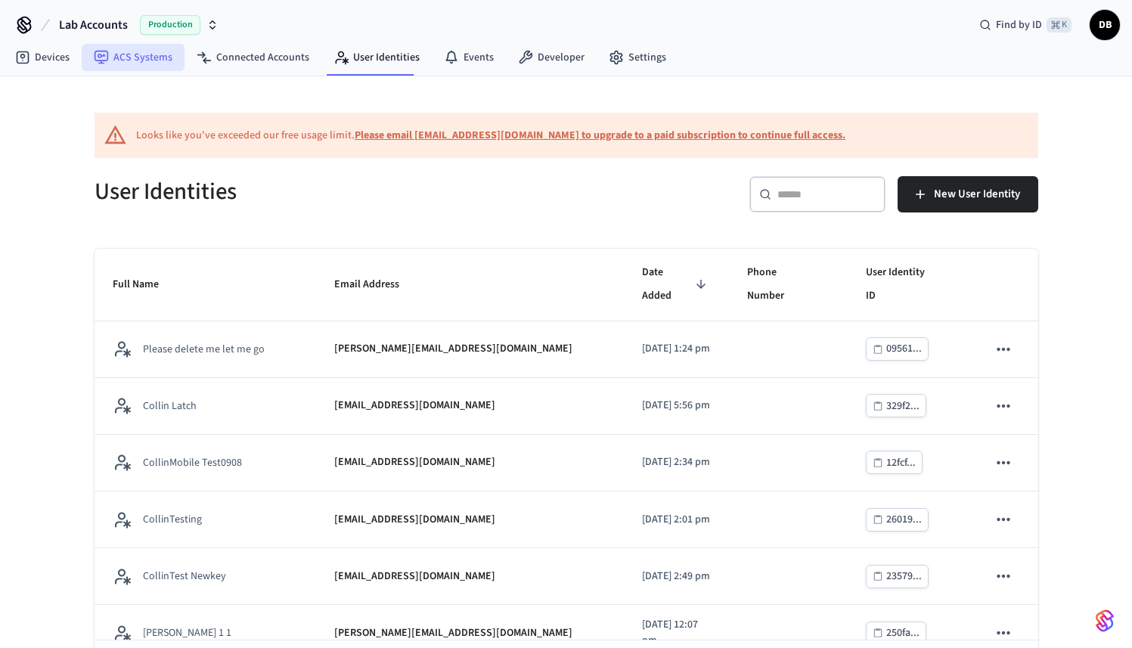
click at [160, 63] on link "ACS Systems" at bounding box center [133, 57] width 103 height 27
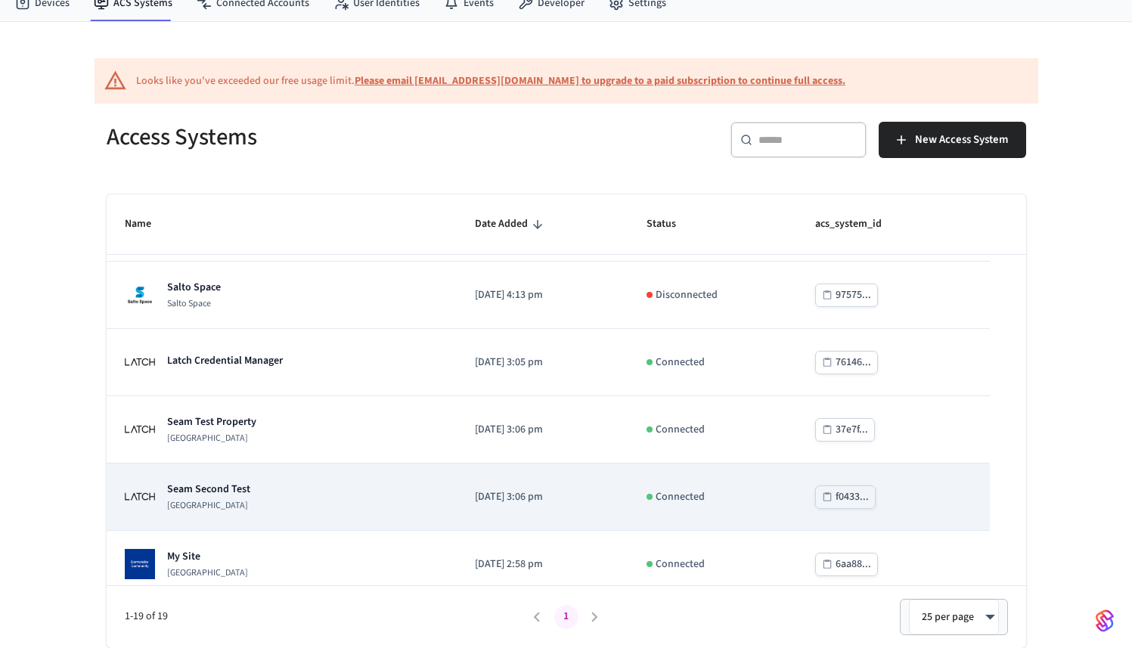
scroll to position [670, 0]
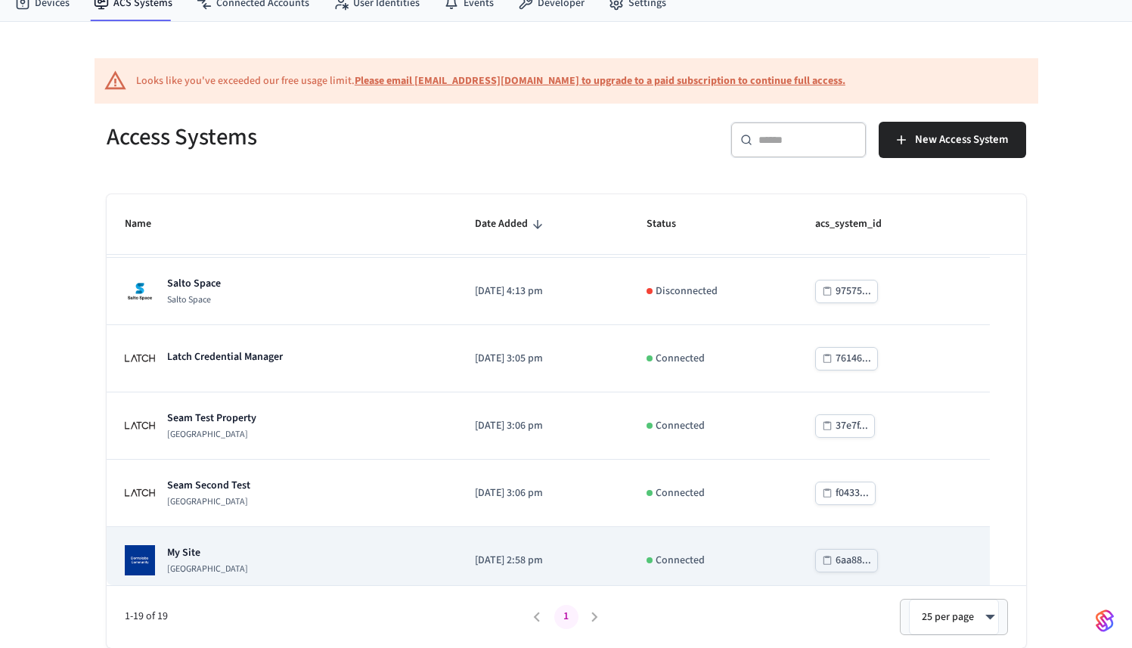
click at [248, 564] on p "Dormakaba Community Site" at bounding box center [207, 570] width 81 height 12
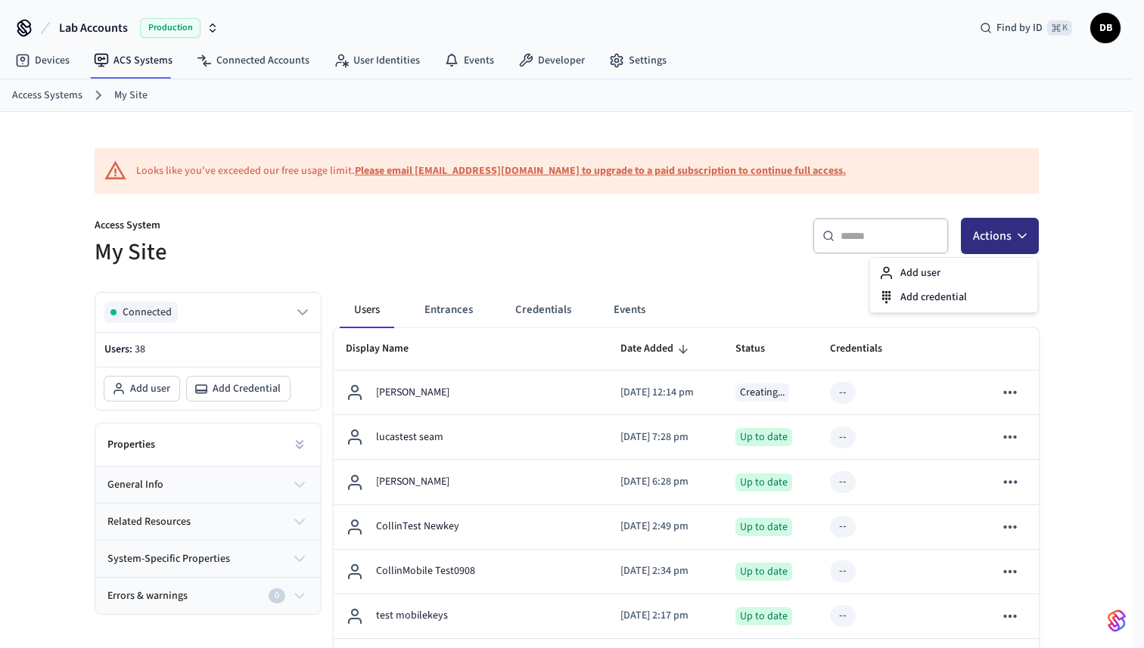
click at [992, 234] on button "Actions" at bounding box center [1000, 236] width 78 height 36
click at [958, 272] on div "Add user" at bounding box center [954, 273] width 162 height 24
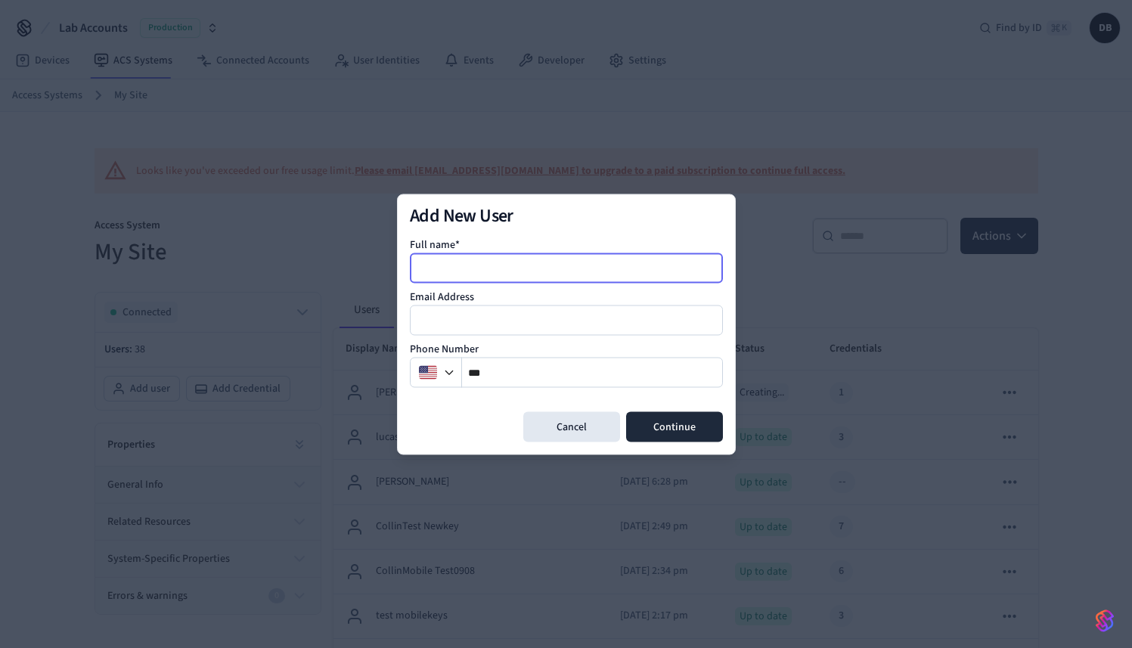
click at [577, 267] on input at bounding box center [567, 268] width 312 height 18
type input "**********"
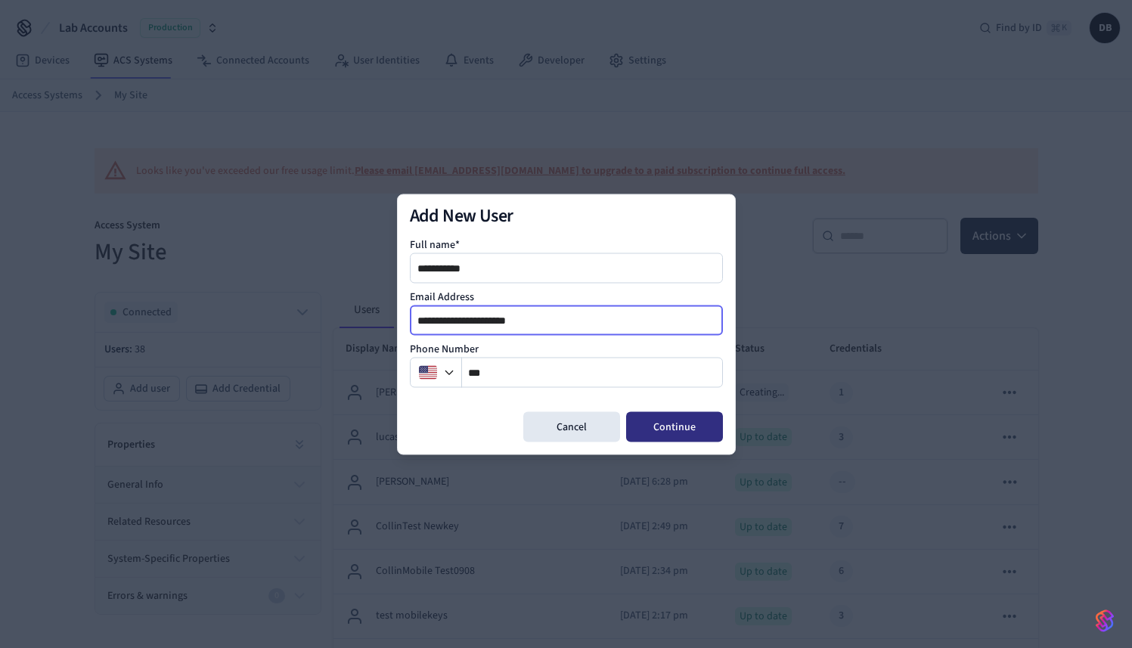
type input "**********"
click at [689, 427] on button "Continue" at bounding box center [674, 426] width 97 height 30
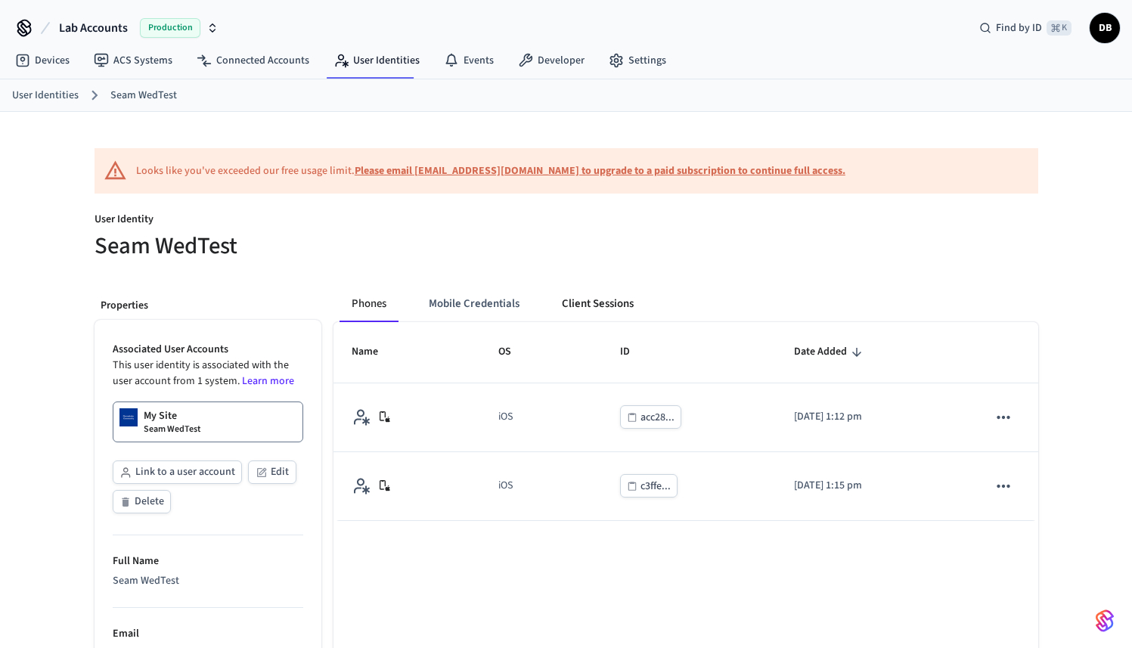
click at [606, 305] on button "Client Sessions" at bounding box center [598, 304] width 96 height 36
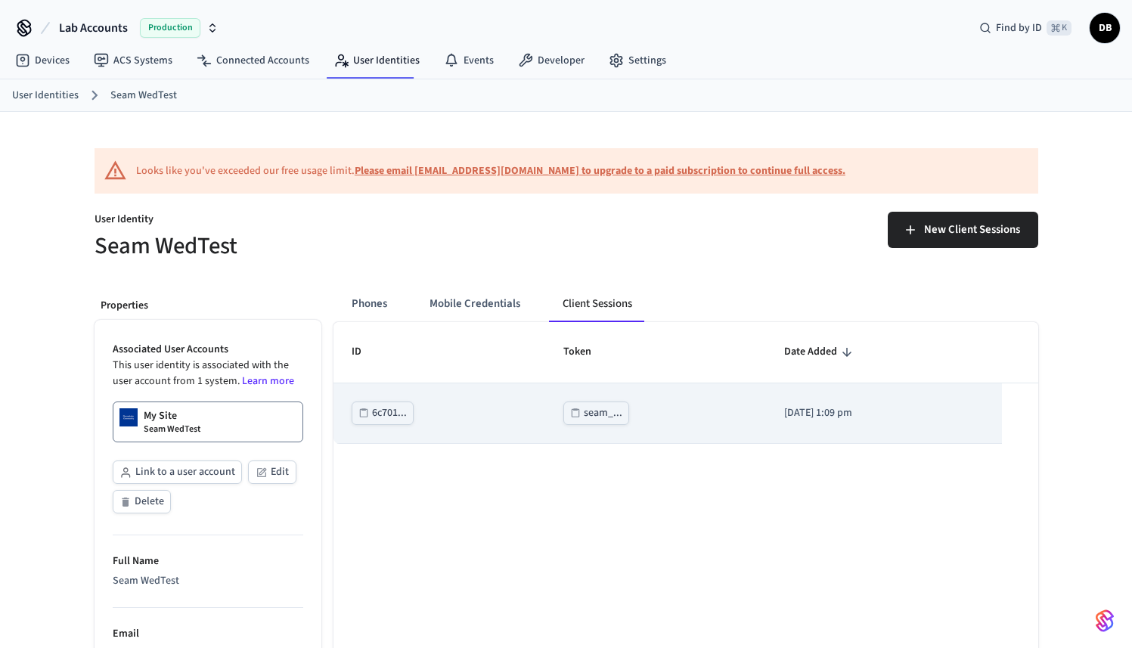
click at [584, 416] on div "seam_..." at bounding box center [603, 413] width 39 height 19
